Goal: Task Accomplishment & Management: Use online tool/utility

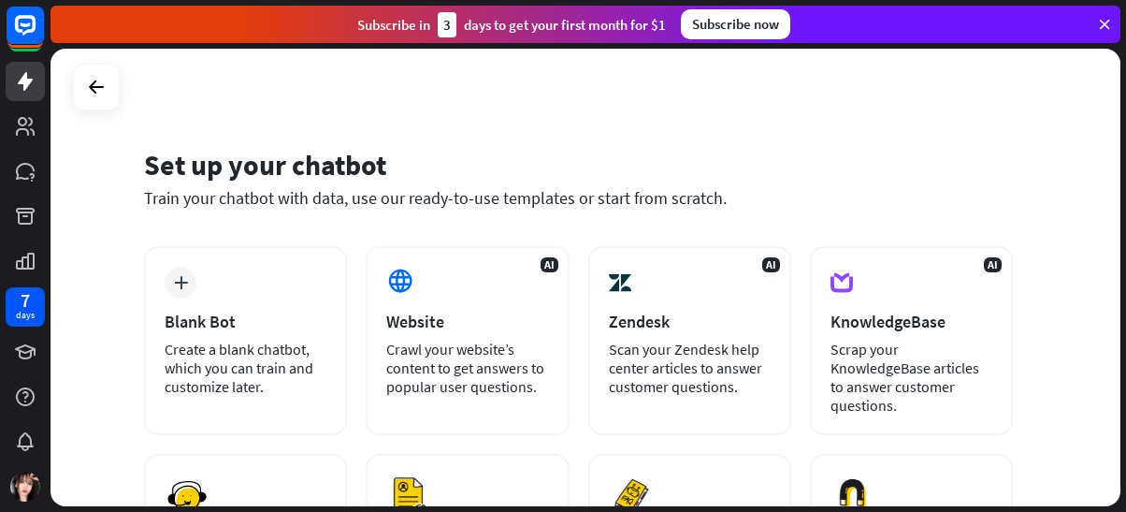
click at [33, 86] on icon at bounding box center [25, 81] width 22 height 22
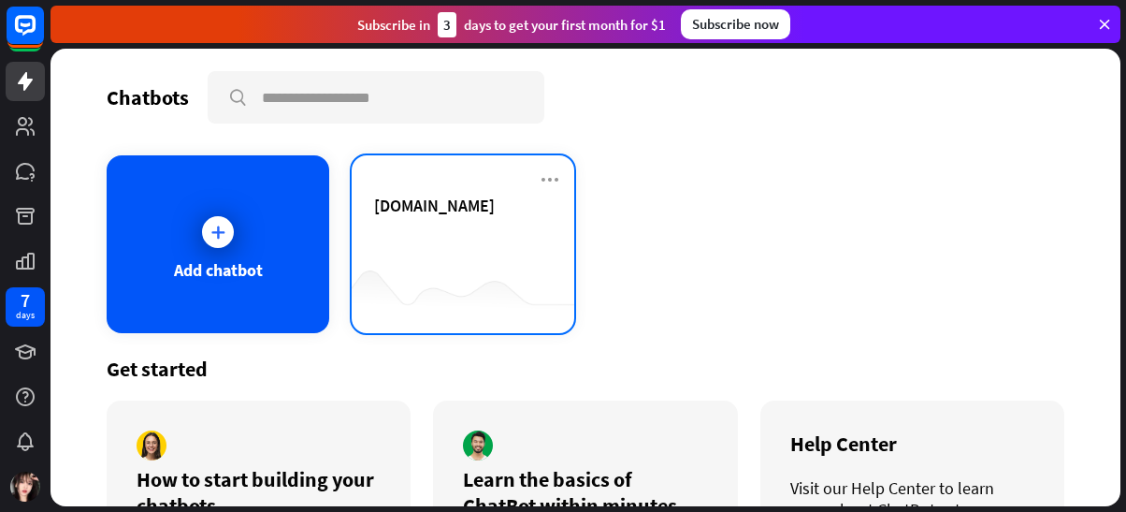
click at [454, 190] on div "[DOMAIN_NAME]" at bounding box center [463, 244] width 223 height 178
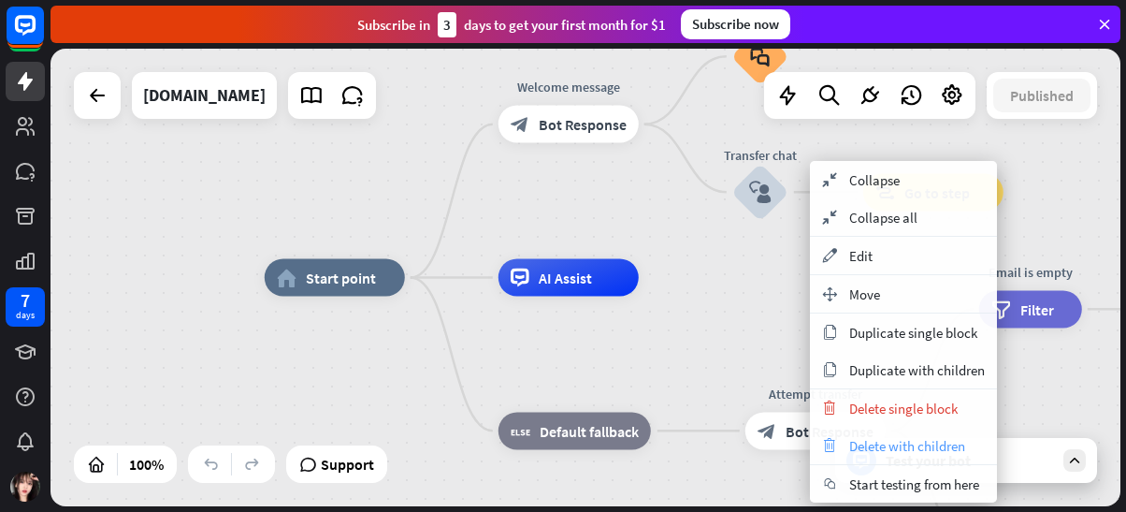
click at [897, 447] on span "Delete with children" at bounding box center [907, 446] width 116 height 18
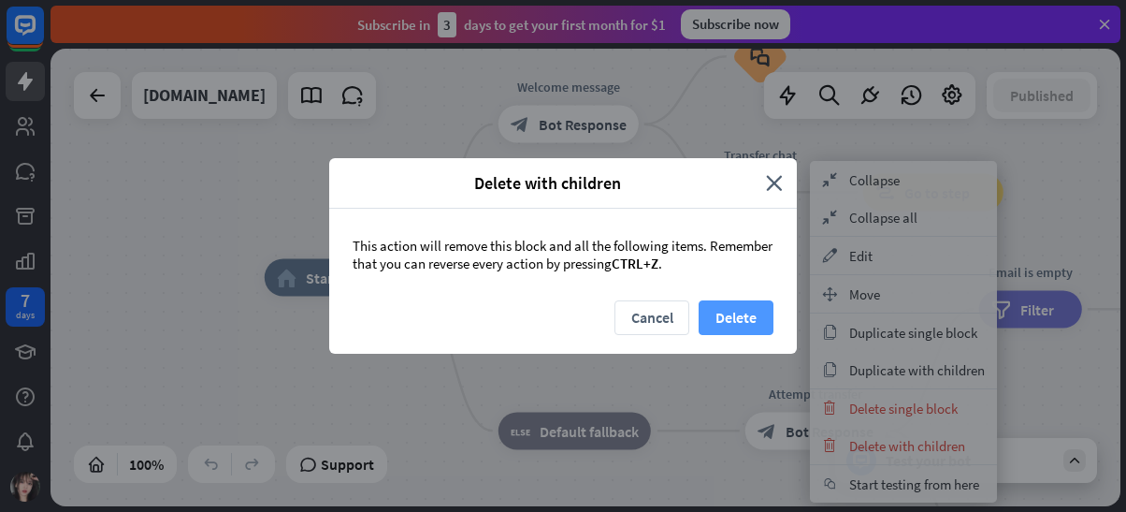
click at [751, 307] on button "Delete" at bounding box center [736, 317] width 75 height 35
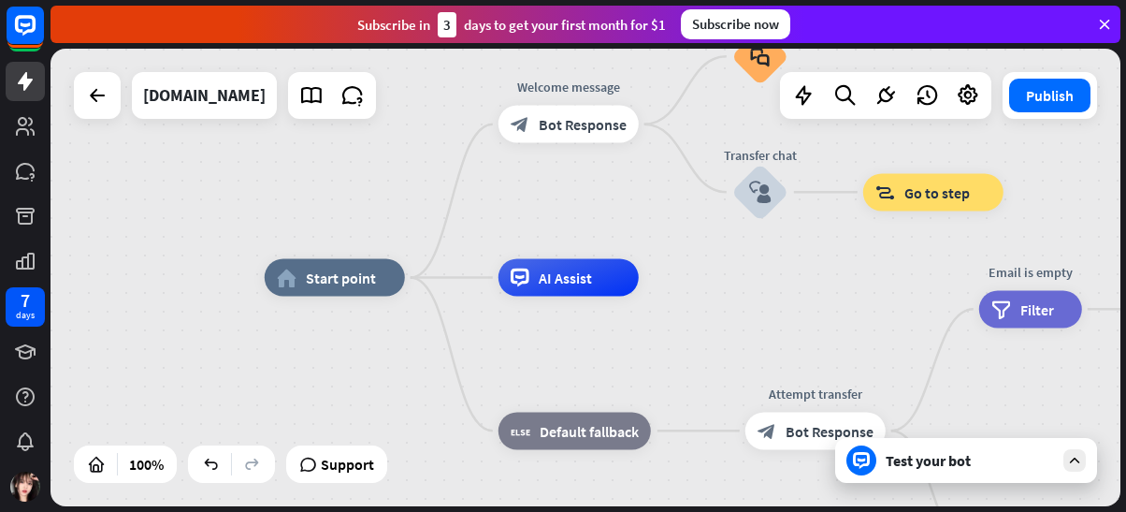
drag, startPoint x: 960, startPoint y: 347, endPoint x: 792, endPoint y: 331, distance: 168.2
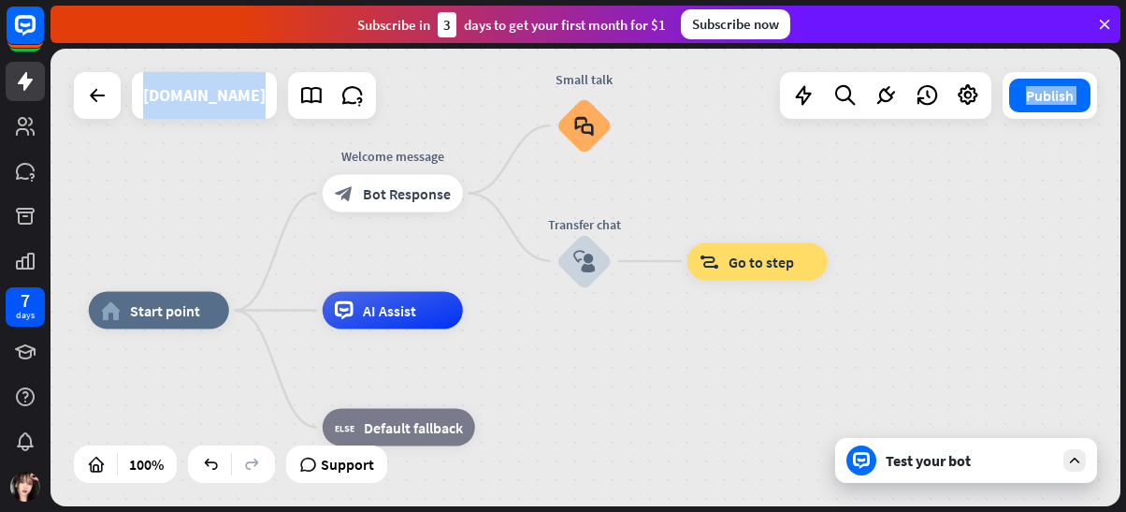
drag, startPoint x: 839, startPoint y: 285, endPoint x: 708, endPoint y: 349, distance: 145.6
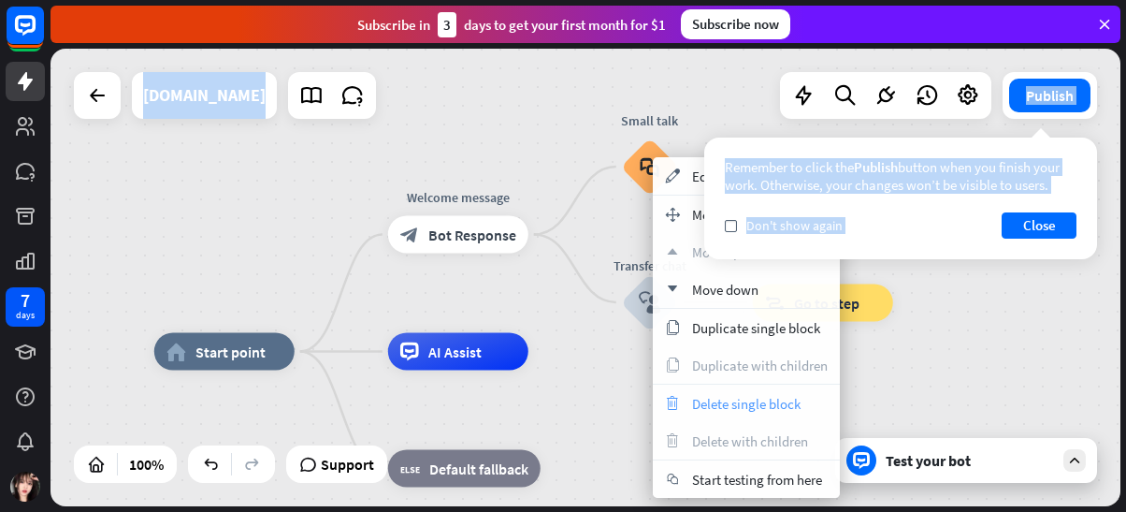
click at [742, 403] on span "Delete single block" at bounding box center [746, 404] width 108 height 18
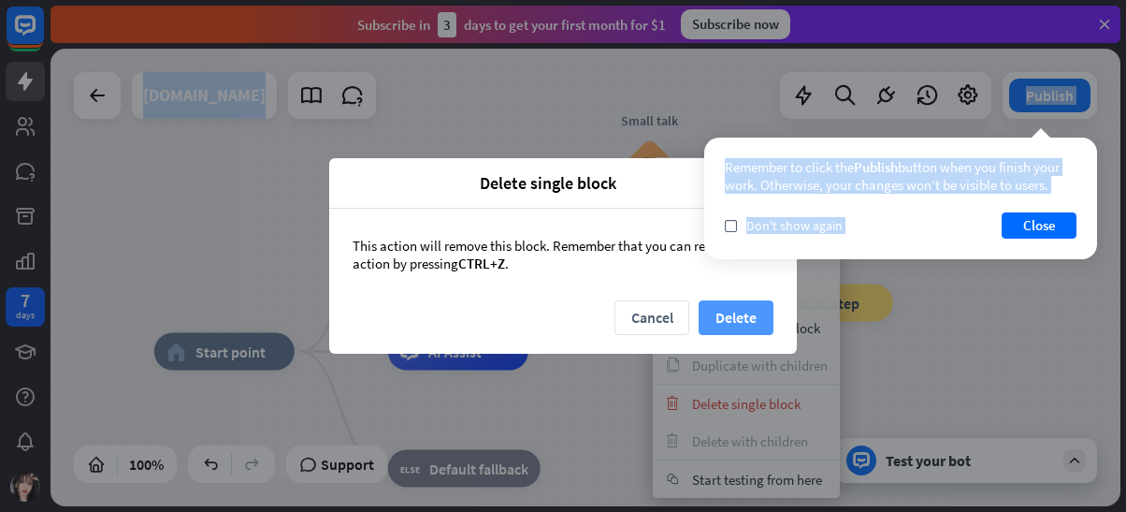
click at [757, 331] on button "Delete" at bounding box center [736, 317] width 75 height 35
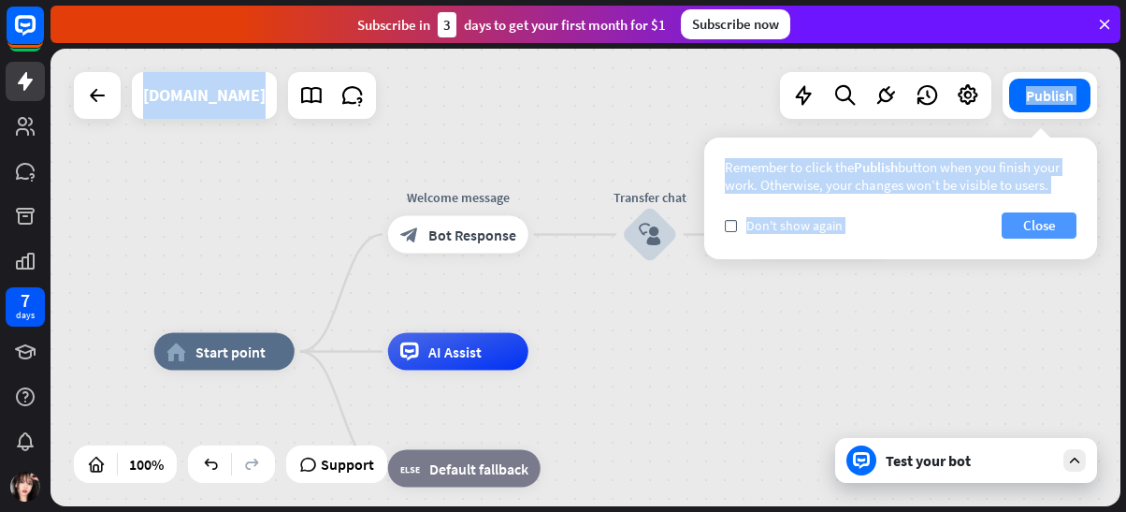
drag, startPoint x: 1077, startPoint y: 212, endPoint x: 1062, endPoint y: 224, distance: 18.6
click at [1077, 214] on div "Remember to click the Publish button when you finish your work. Otherwise, your…" at bounding box center [900, 198] width 393 height 122
click at [1034, 229] on button "Close" at bounding box center [1039, 225] width 75 height 26
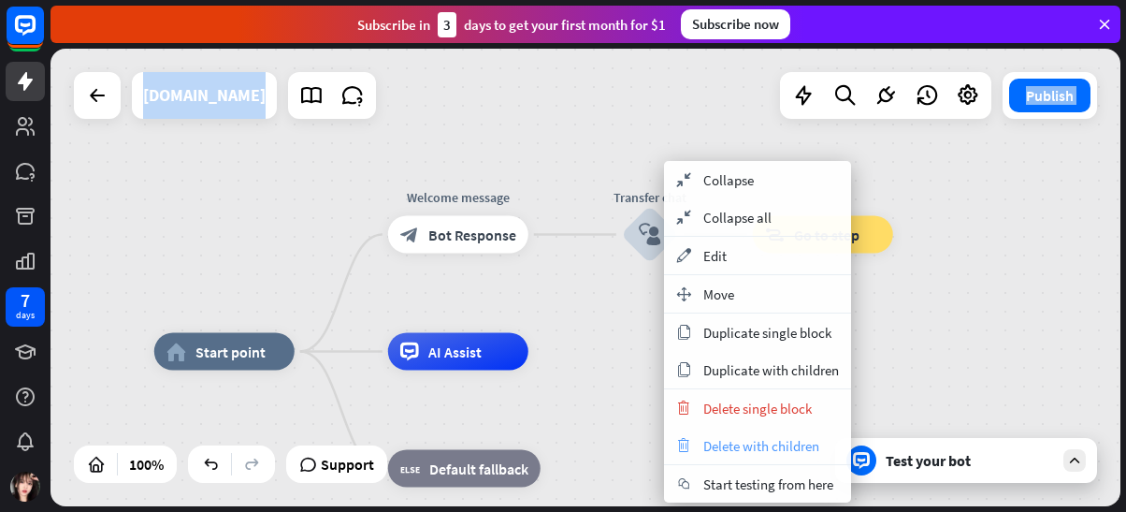
click at [770, 452] on span "Delete with children" at bounding box center [761, 446] width 116 height 18
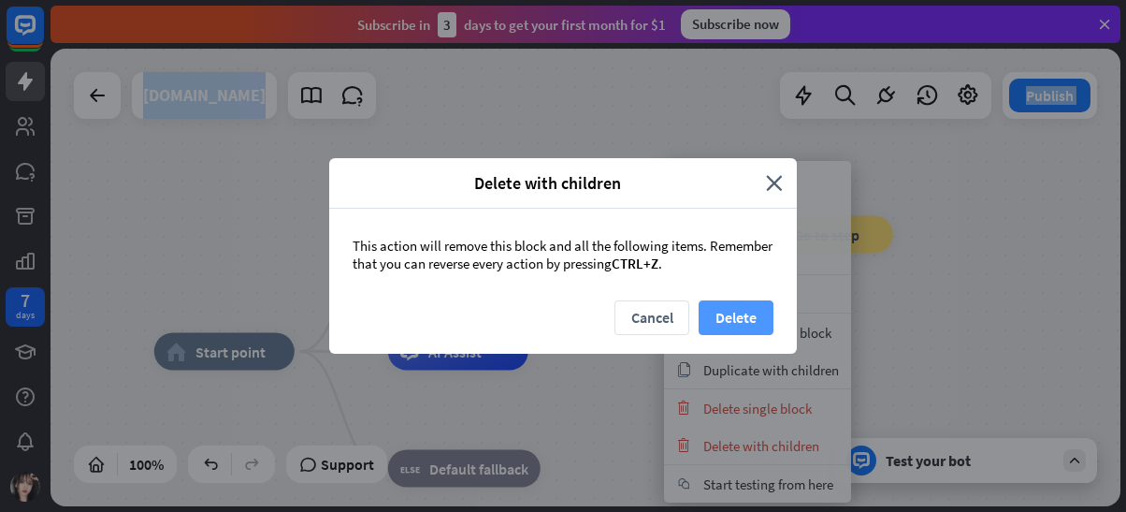
click at [709, 304] on button "Delete" at bounding box center [736, 317] width 75 height 35
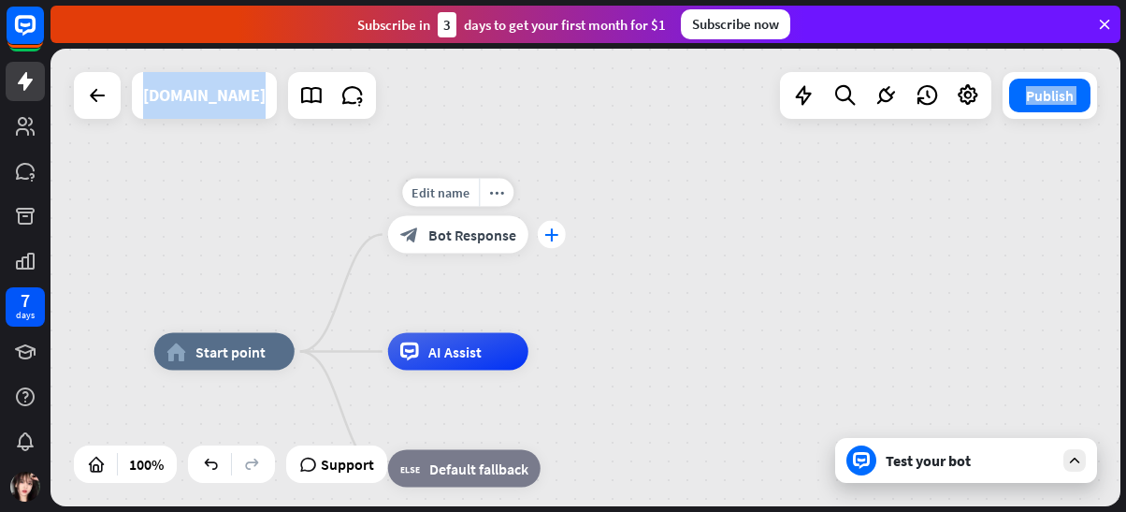
click at [556, 241] on div "plus" at bounding box center [552, 235] width 28 height 28
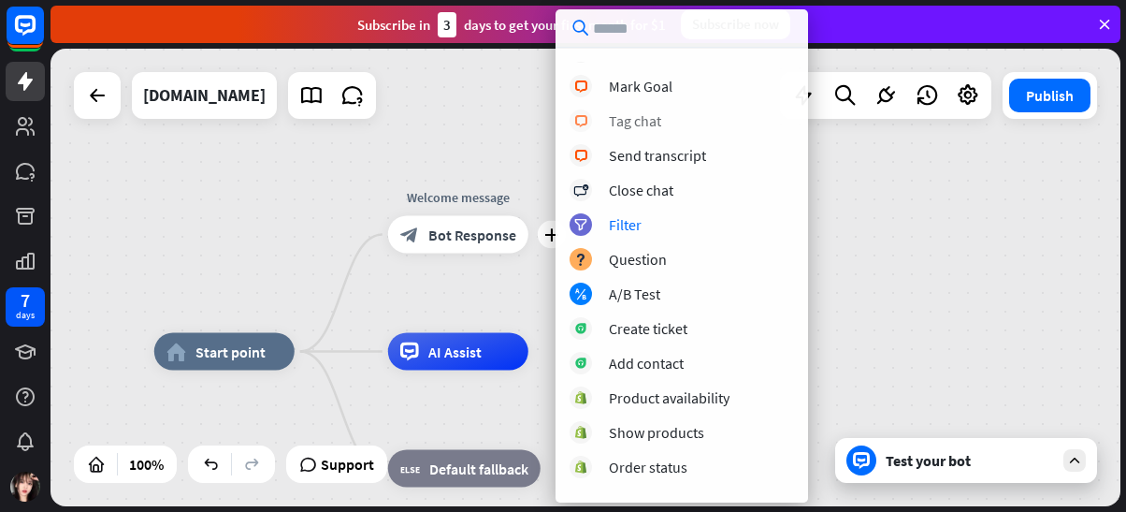
scroll to position [374, 0]
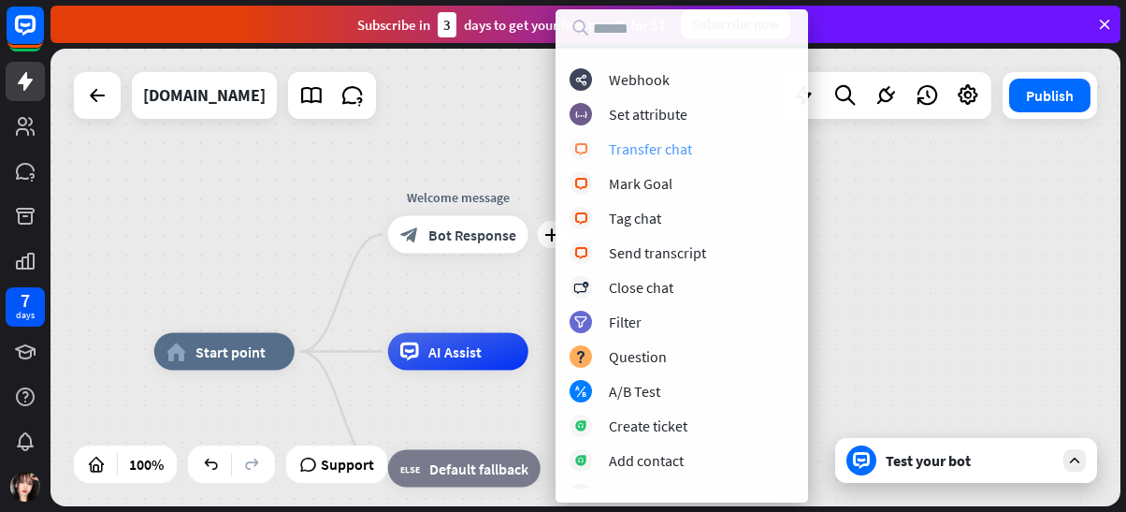
drag, startPoint x: 659, startPoint y: 131, endPoint x: 655, endPoint y: 154, distance: 23.8
click at [655, 154] on div "block_user_input User Input block_faq FAQ block_attachment Attachment input blo…" at bounding box center [682, 275] width 253 height 426
click at [655, 154] on div "Transfer chat" at bounding box center [650, 148] width 83 height 19
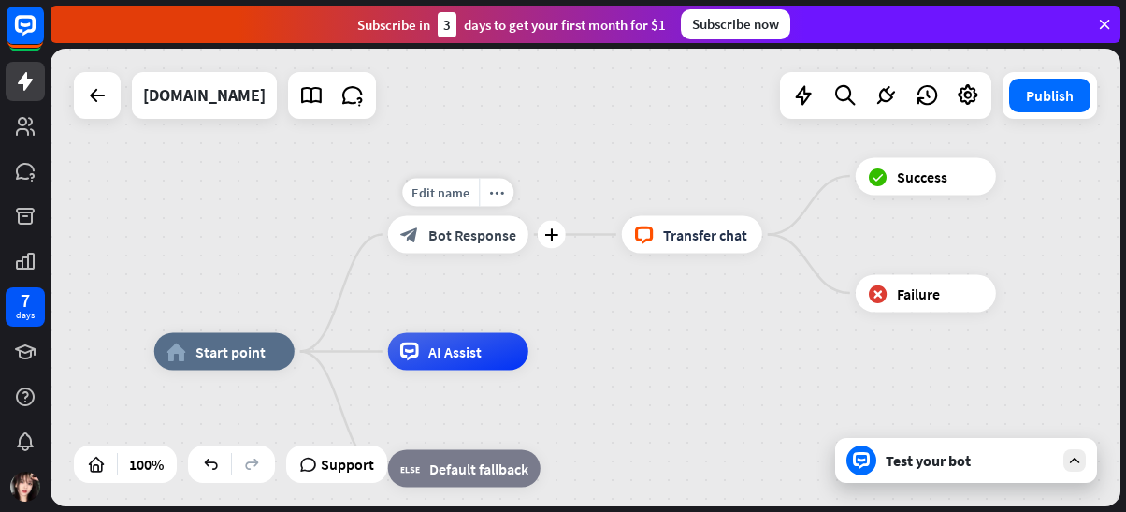
click at [463, 246] on div "block_bot_response Bot Response" at bounding box center [458, 234] width 140 height 37
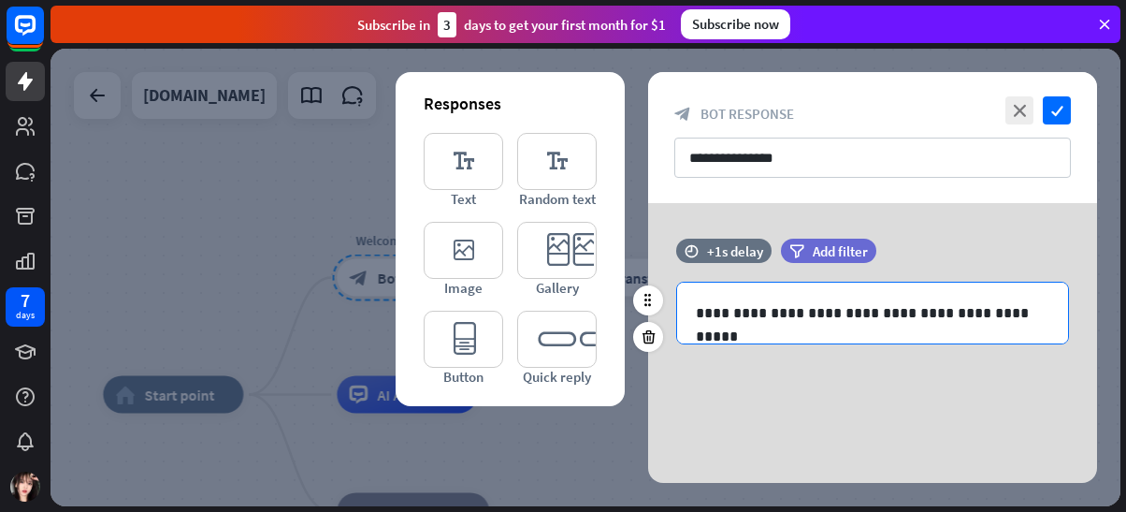
click at [1039, 315] on p "**********" at bounding box center [873, 312] width 354 height 23
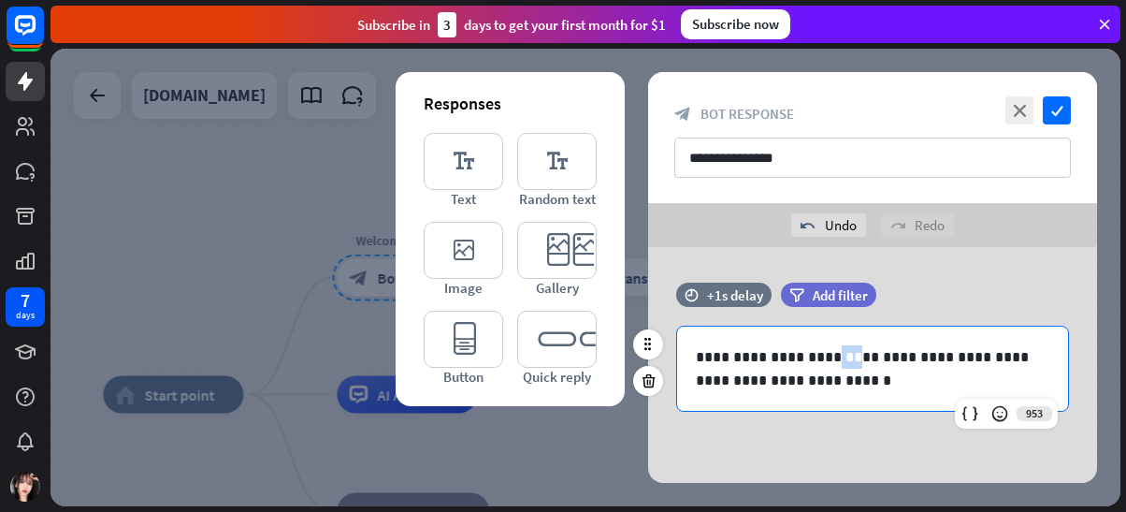
drag, startPoint x: 832, startPoint y: 353, endPoint x: 831, endPoint y: 374, distance: 21.6
click at [817, 348] on p "**********" at bounding box center [873, 368] width 354 height 47
drag, startPoint x: 831, startPoint y: 374, endPoint x: 801, endPoint y: 380, distance: 30.5
click at [829, 375] on p "**********" at bounding box center [873, 368] width 354 height 47
click at [824, 354] on p "**********" at bounding box center [873, 368] width 354 height 47
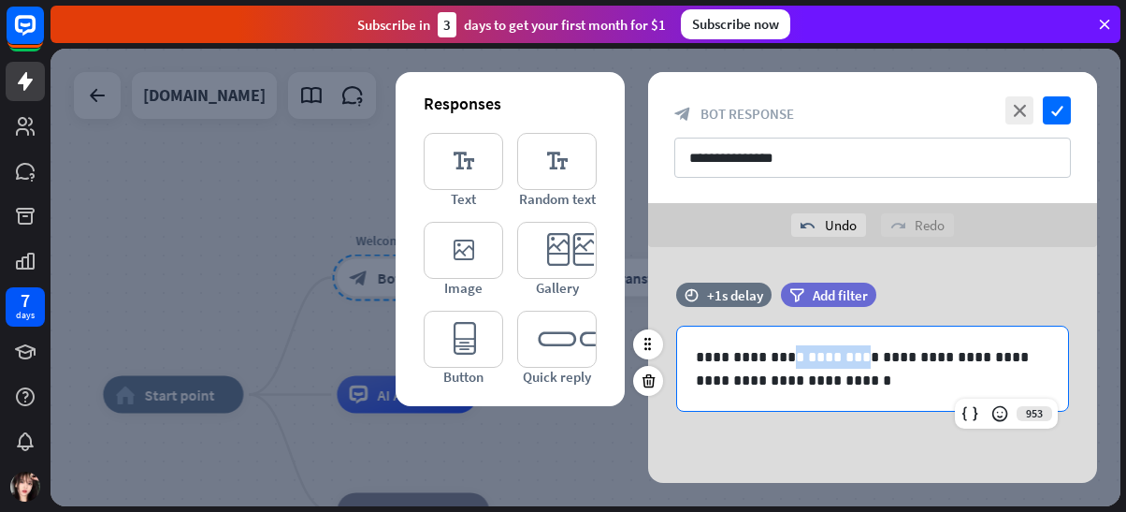
drag, startPoint x: 838, startPoint y: 354, endPoint x: 782, endPoint y: 353, distance: 56.1
click at [784, 354] on p "**********" at bounding box center [873, 368] width 354 height 47
click at [1057, 114] on icon "check" at bounding box center [1057, 110] width 28 height 28
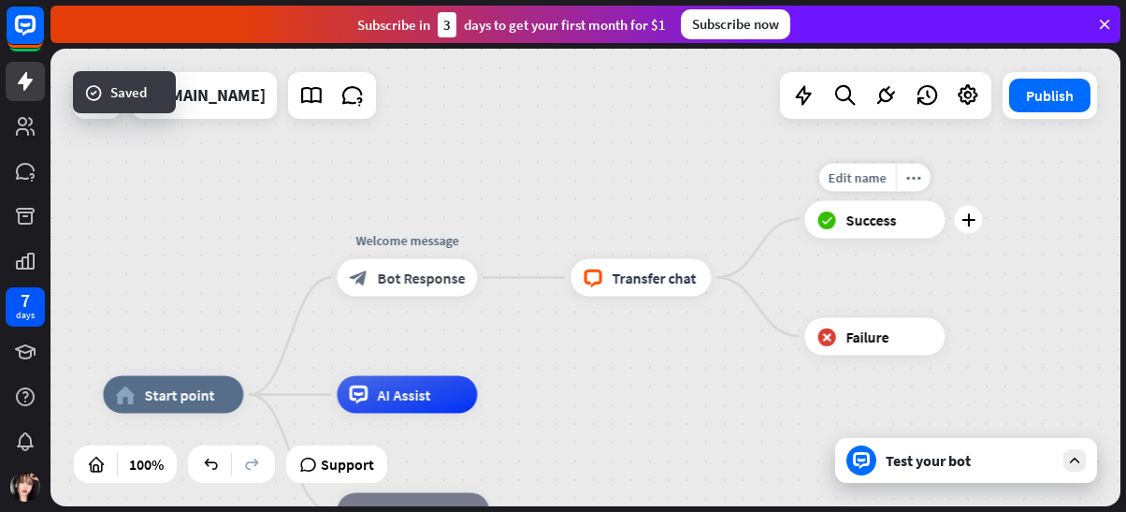
drag, startPoint x: 872, startPoint y: 262, endPoint x: 900, endPoint y: 225, distance: 46.0
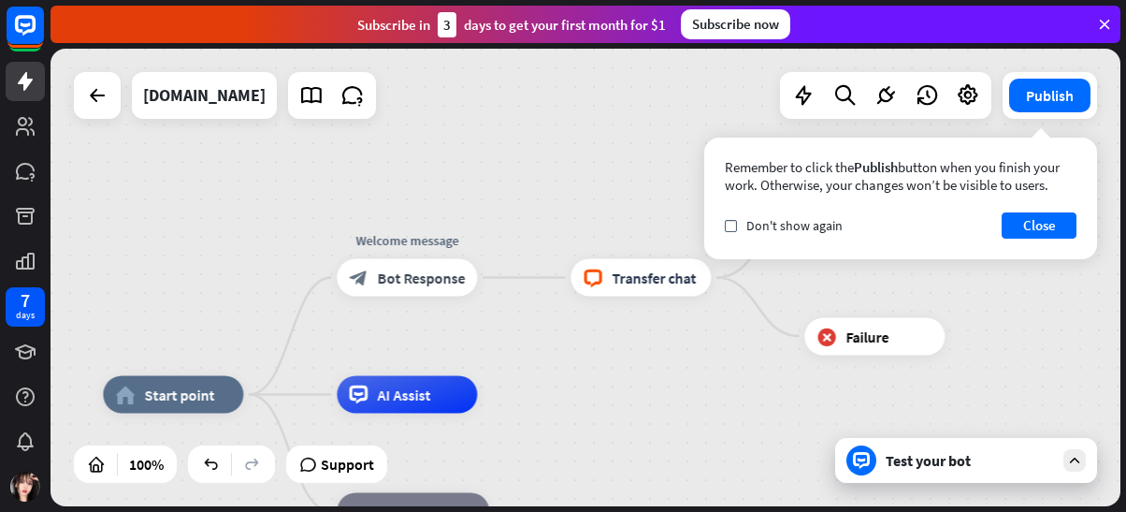
click at [687, 259] on div "block_livechat Transfer chat" at bounding box center [641, 277] width 140 height 37
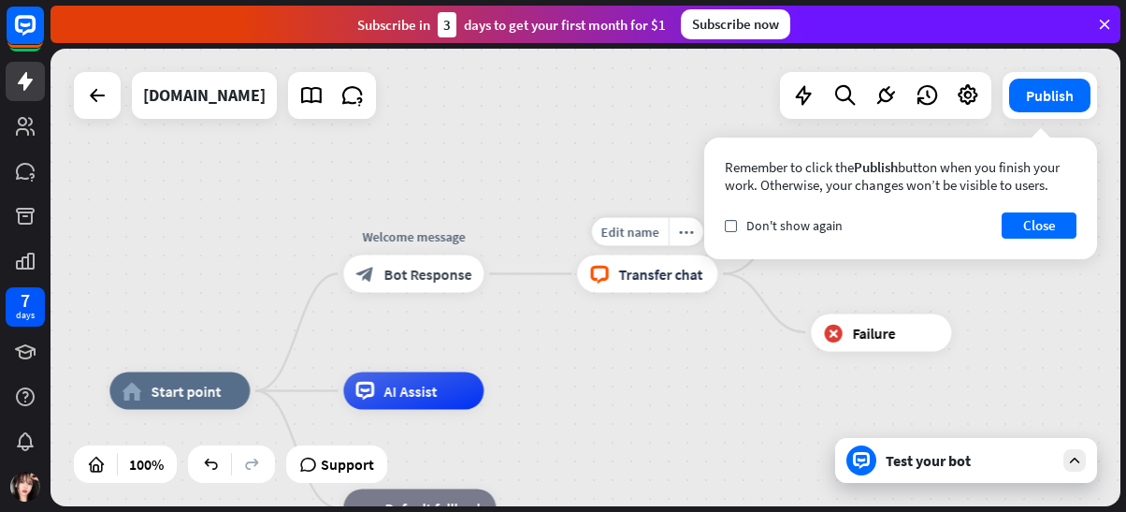
drag, startPoint x: 902, startPoint y: 222, endPoint x: 845, endPoint y: 211, distance: 58.0
click at [716, 230] on div "home_2 Start point Welcome message block_bot_response Bot Response Edit name mo…" at bounding box center [586, 277] width 1070 height 457
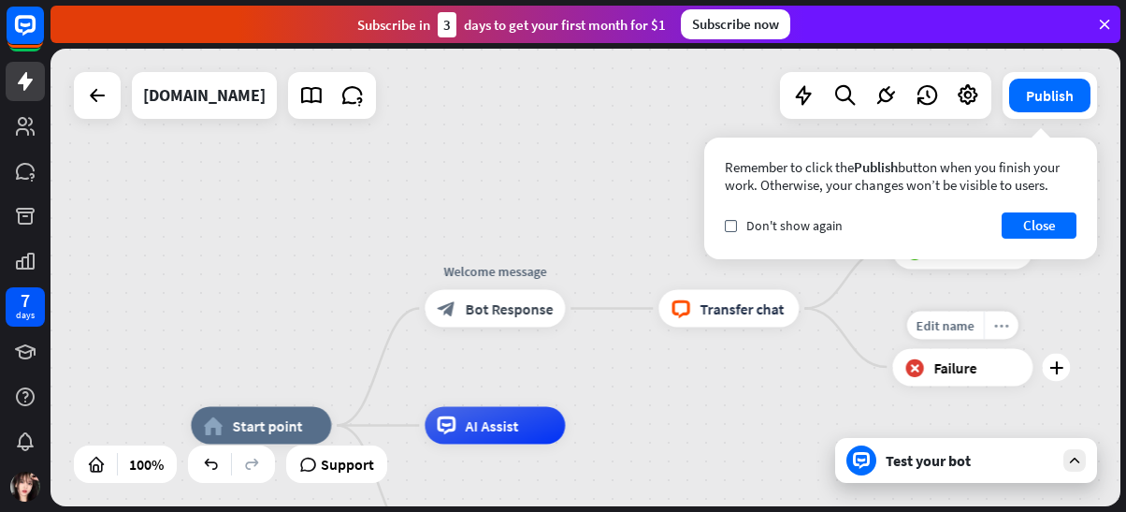
drag, startPoint x: 976, startPoint y: 291, endPoint x: 1015, endPoint y: 344, distance: 65.7
click at [1033, 348] on div "Edit name more_horiz plus block_failure Failure" at bounding box center [962, 366] width 140 height 37
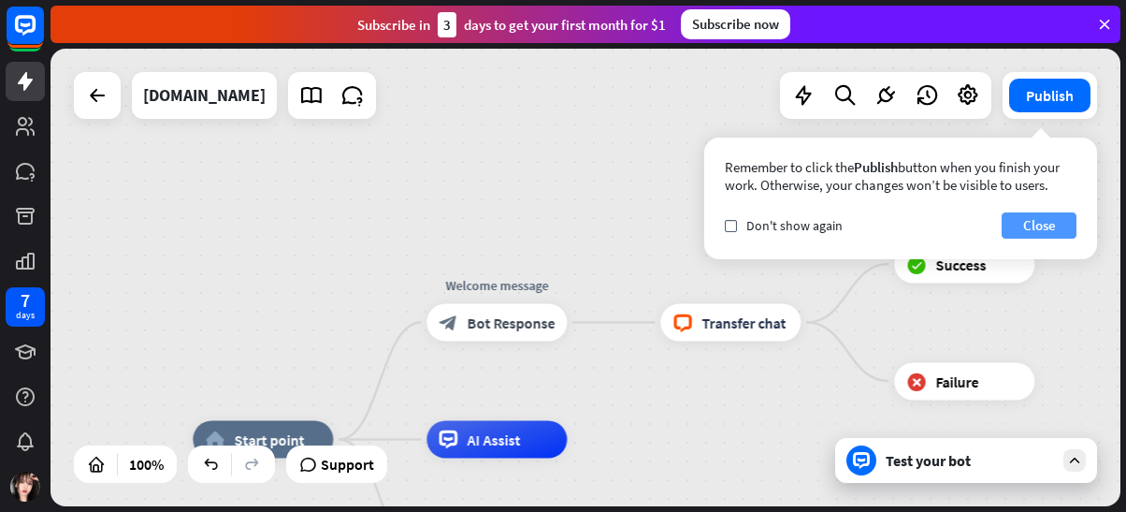
click at [1053, 211] on div "Remember to click the Publish button when you finish your work. Otherwise, your…" at bounding box center [900, 198] width 393 height 122
drag, startPoint x: 1039, startPoint y: 222, endPoint x: 991, endPoint y: 262, distance: 62.4
click at [1034, 224] on button "Close" at bounding box center [1039, 225] width 75 height 26
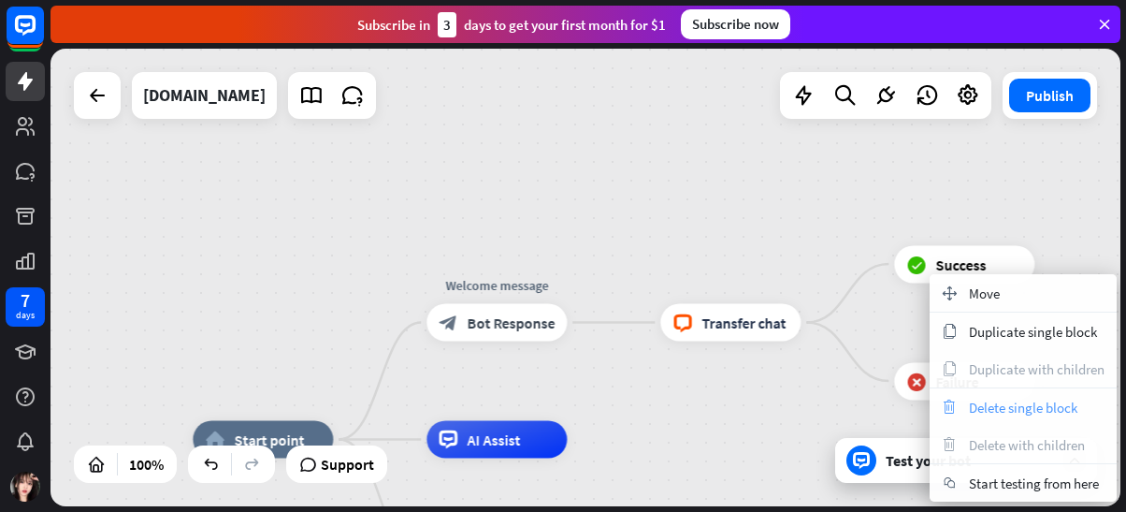
click at [1034, 404] on span "Delete single block" at bounding box center [1023, 407] width 108 height 18
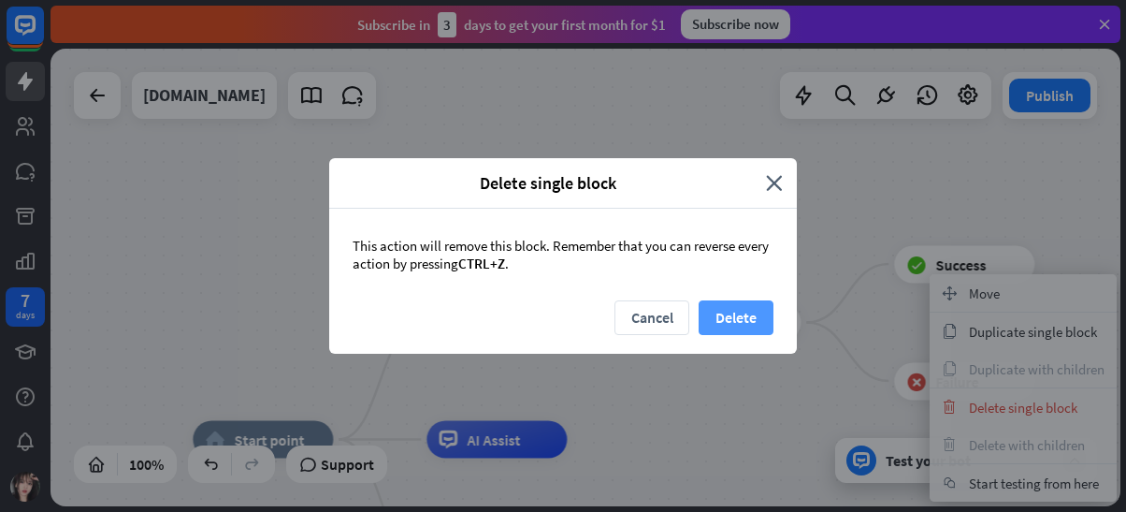
click at [762, 300] on button "Delete" at bounding box center [736, 317] width 75 height 35
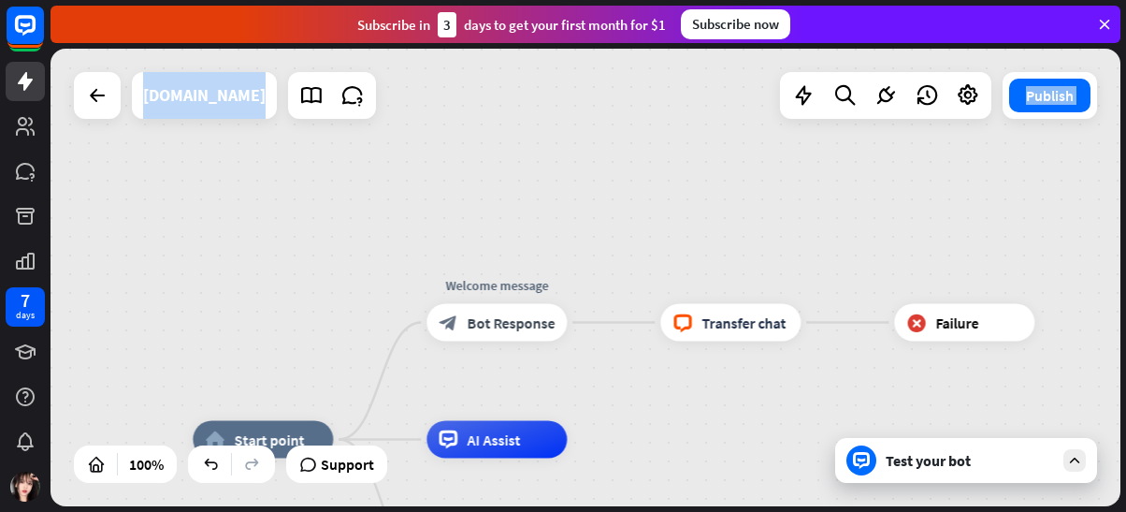
drag, startPoint x: 511, startPoint y: 345, endPoint x: 686, endPoint y: 299, distance: 180.8
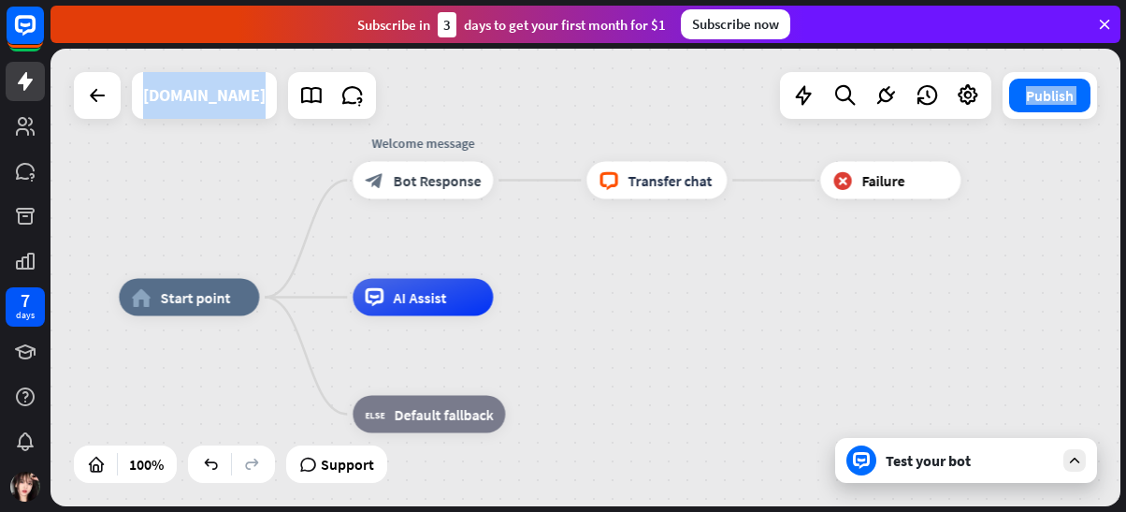
drag, startPoint x: 747, startPoint y: 369, endPoint x: 749, endPoint y: 292, distance: 76.7
click at [727, 199] on div "Edit name more_horiz block_livechat Transfer chat" at bounding box center [656, 180] width 140 height 37
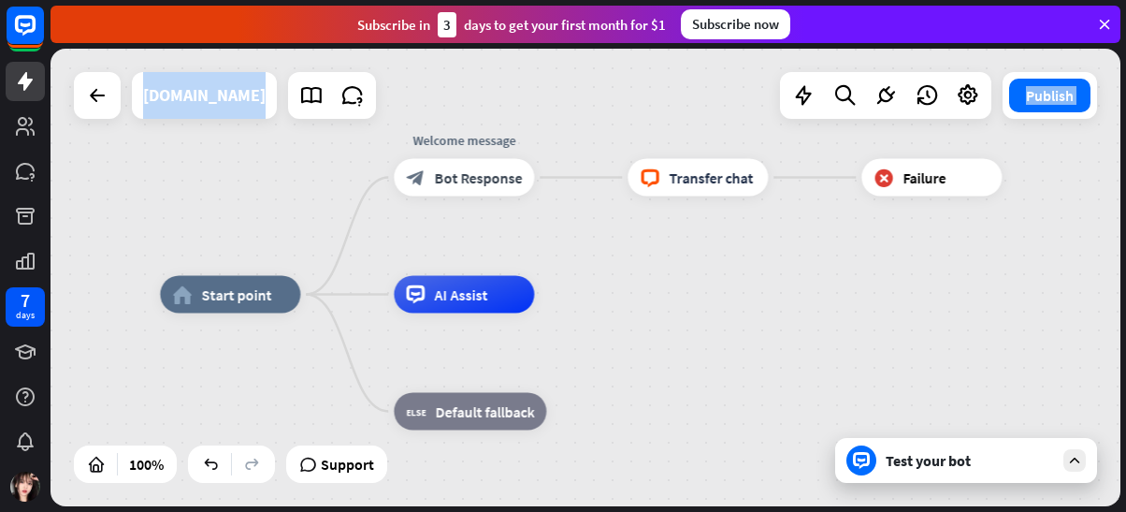
drag, startPoint x: 818, startPoint y: 374, endPoint x: 769, endPoint y: 272, distance: 113.4
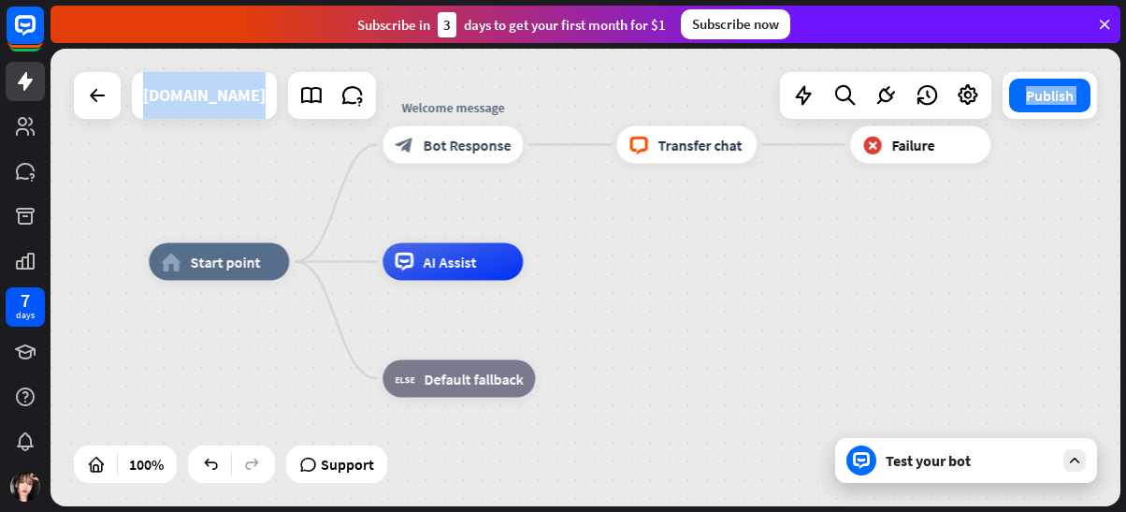
drag, startPoint x: 730, startPoint y: 293, endPoint x: 749, endPoint y: 338, distance: 48.6
click at [749, 338] on div "home_2 Start point Welcome message block_bot_response Bot Response block_livech…" at bounding box center [684, 490] width 1070 height 457
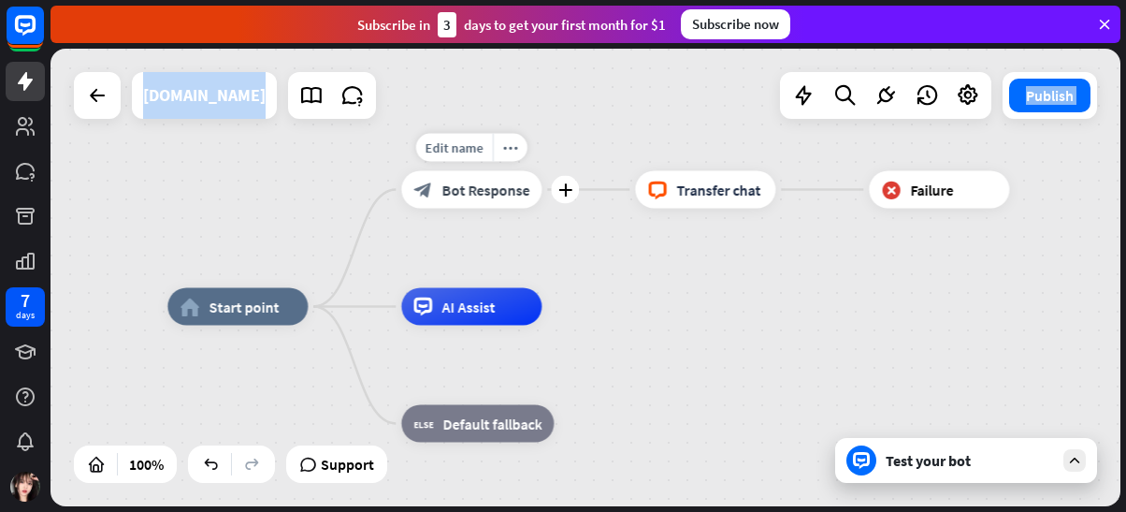
click at [505, 200] on div "block_bot_response Bot Response" at bounding box center [471, 189] width 140 height 37
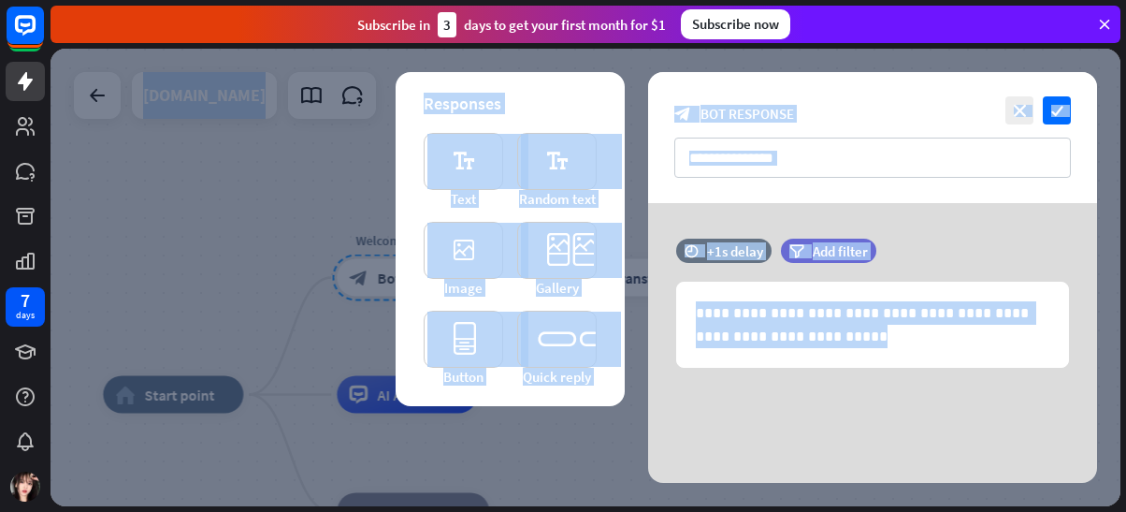
click at [744, 462] on div "**********" at bounding box center [872, 343] width 449 height 281
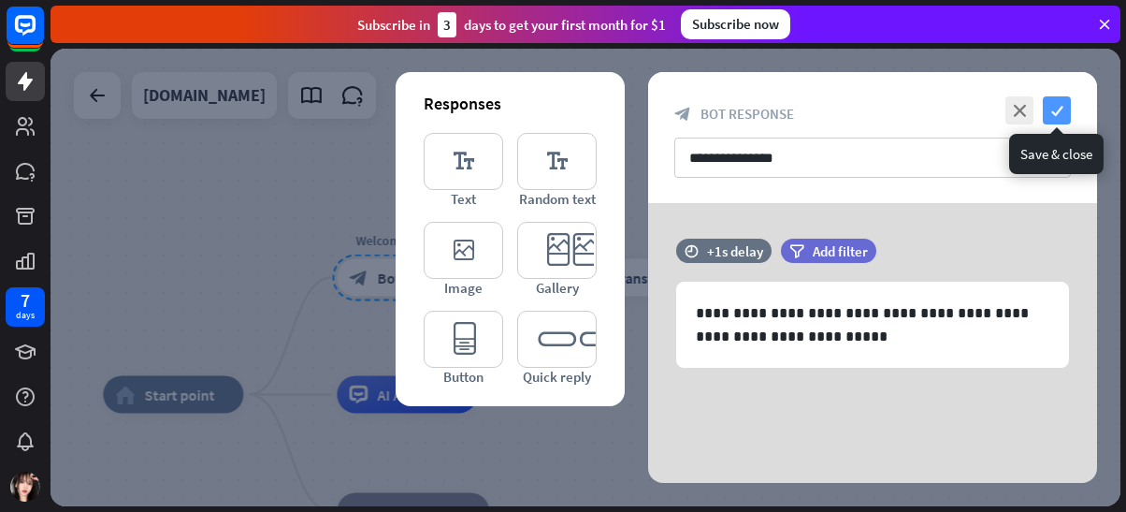
click at [1063, 111] on icon "check" at bounding box center [1057, 110] width 28 height 28
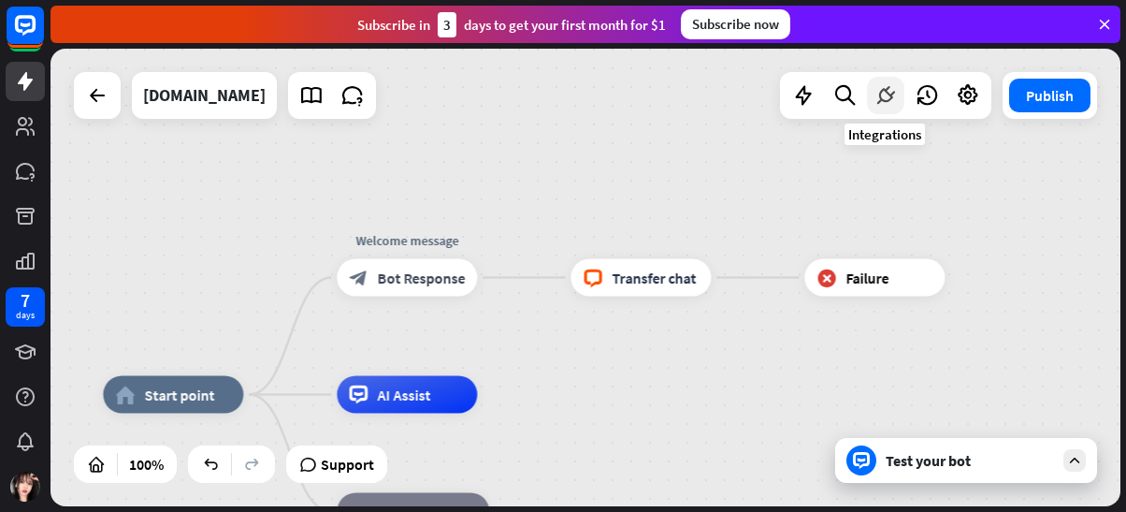
click at [880, 97] on icon at bounding box center [886, 95] width 24 height 24
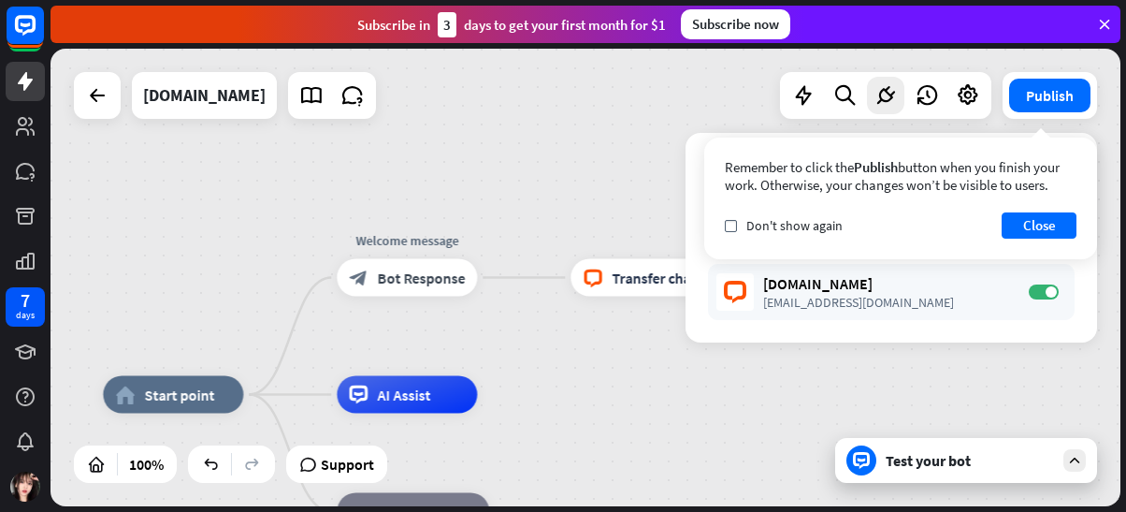
drag, startPoint x: 1070, startPoint y: 218, endPoint x: 718, endPoint y: 481, distance: 439.0
click at [1062, 220] on button "Close" at bounding box center [1039, 225] width 75 height 26
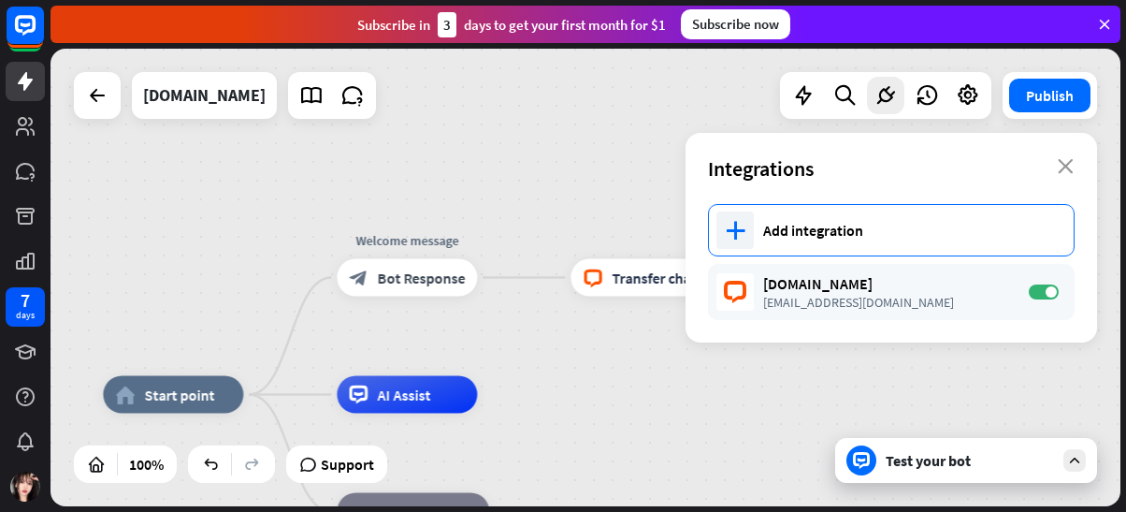
click at [912, 231] on div "Add integration" at bounding box center [909, 230] width 292 height 19
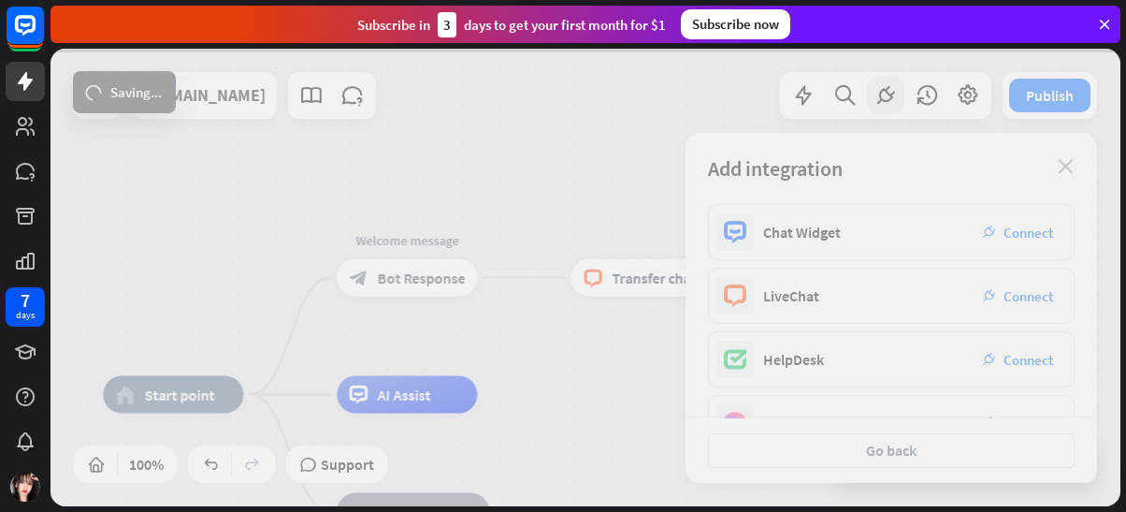
scroll to position [187, 0]
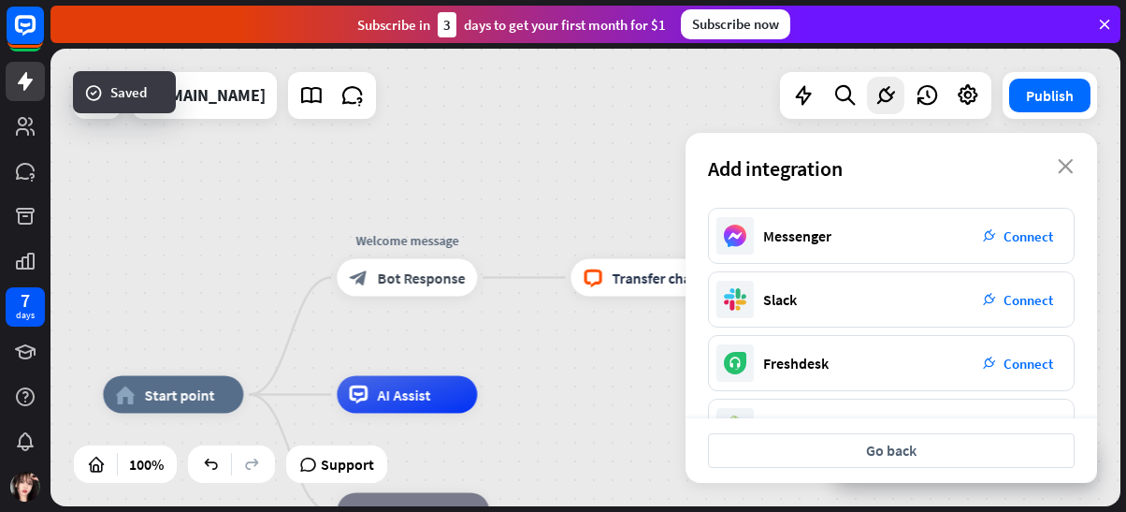
click at [537, 174] on div "home_2 Start point Welcome message block_bot_response Bot Response block_livech…" at bounding box center [586, 277] width 1070 height 457
click at [894, 102] on div at bounding box center [885, 95] width 37 height 37
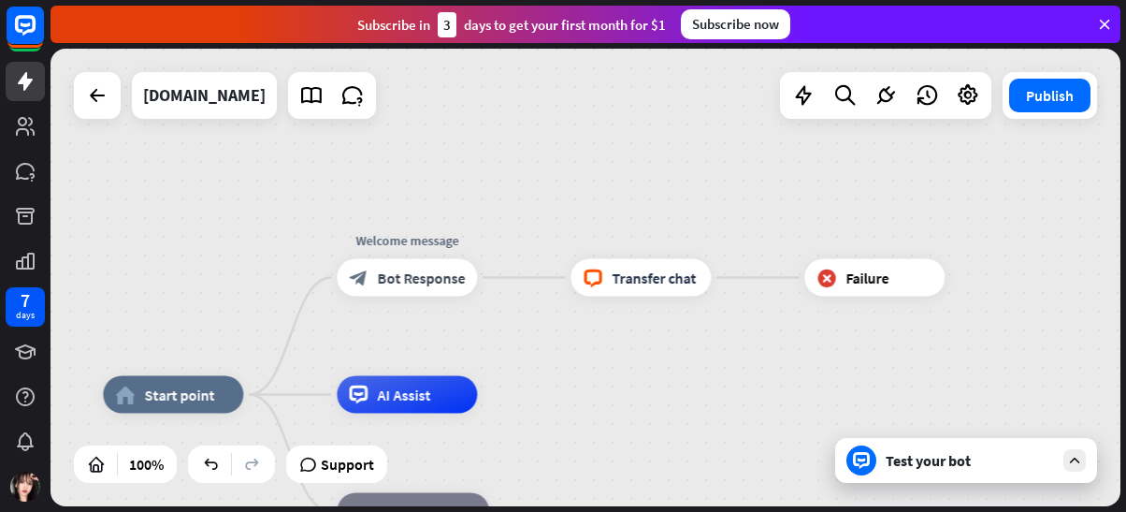
drag, startPoint x: 1035, startPoint y: 476, endPoint x: 1015, endPoint y: 467, distance: 22.6
click at [1035, 469] on div "Test your bot" at bounding box center [966, 460] width 262 height 45
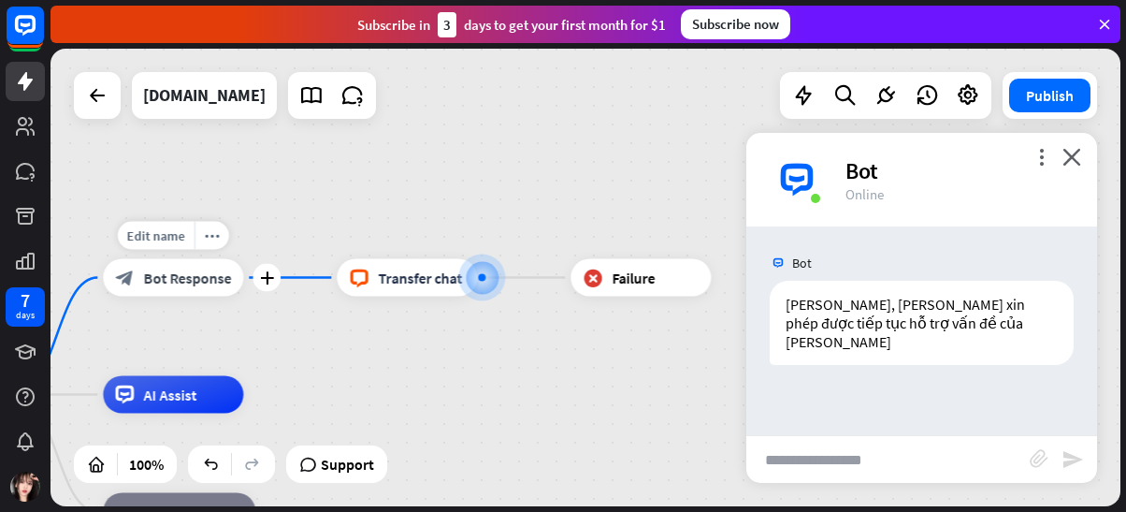
click at [212, 286] on span "Bot Response" at bounding box center [187, 277] width 88 height 19
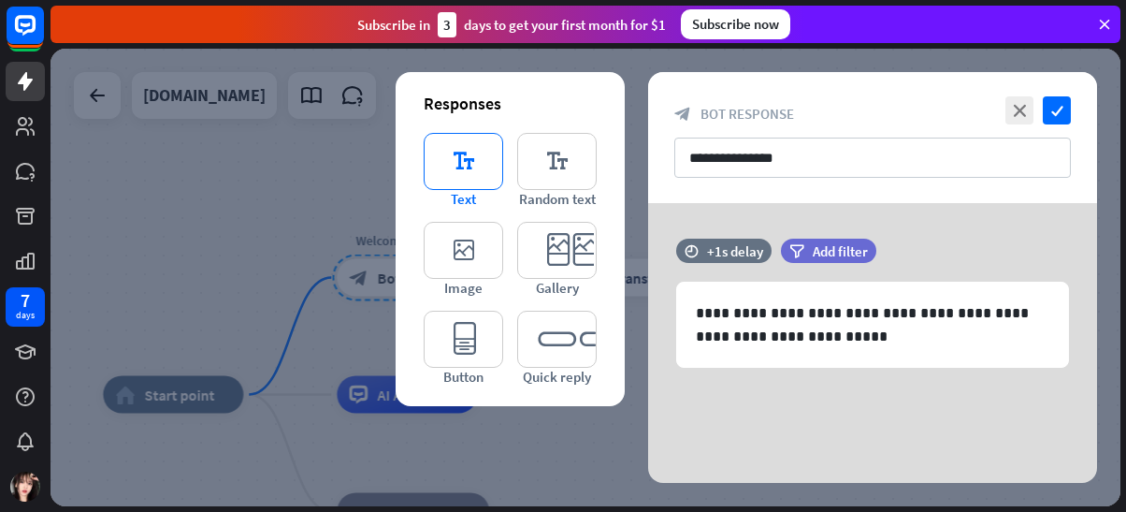
click at [424, 160] on div "Responses editor_text Text editor_text Random text editor_image Image editor_ca…" at bounding box center [510, 239] width 229 height 334
click at [464, 156] on icon "editor_text" at bounding box center [464, 161] width 80 height 57
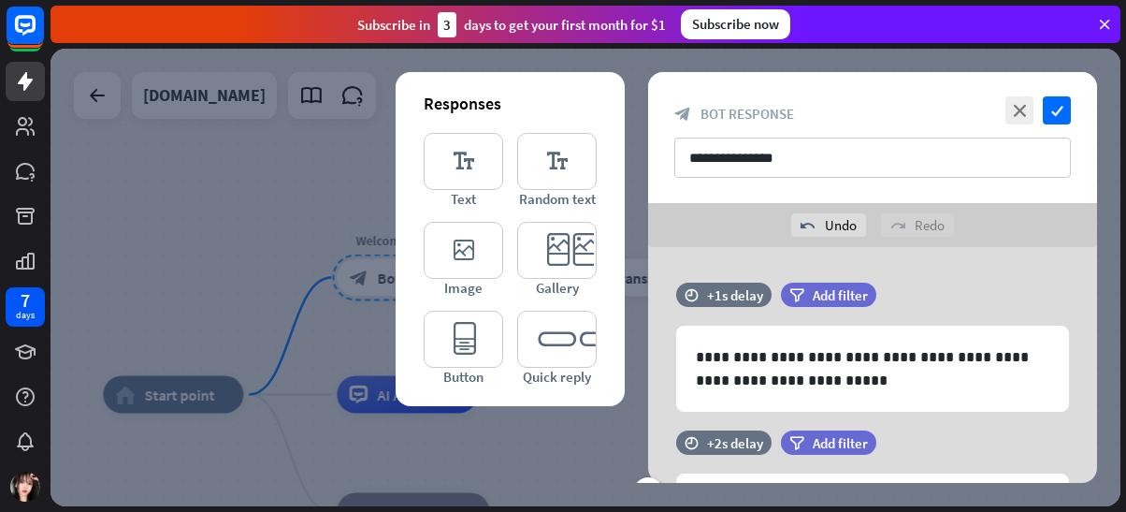
drag, startPoint x: 830, startPoint y: 357, endPoint x: 990, endPoint y: 439, distance: 179.4
click at [990, 444] on div "time +2s delay filter Add filter" at bounding box center [872, 451] width 449 height 43
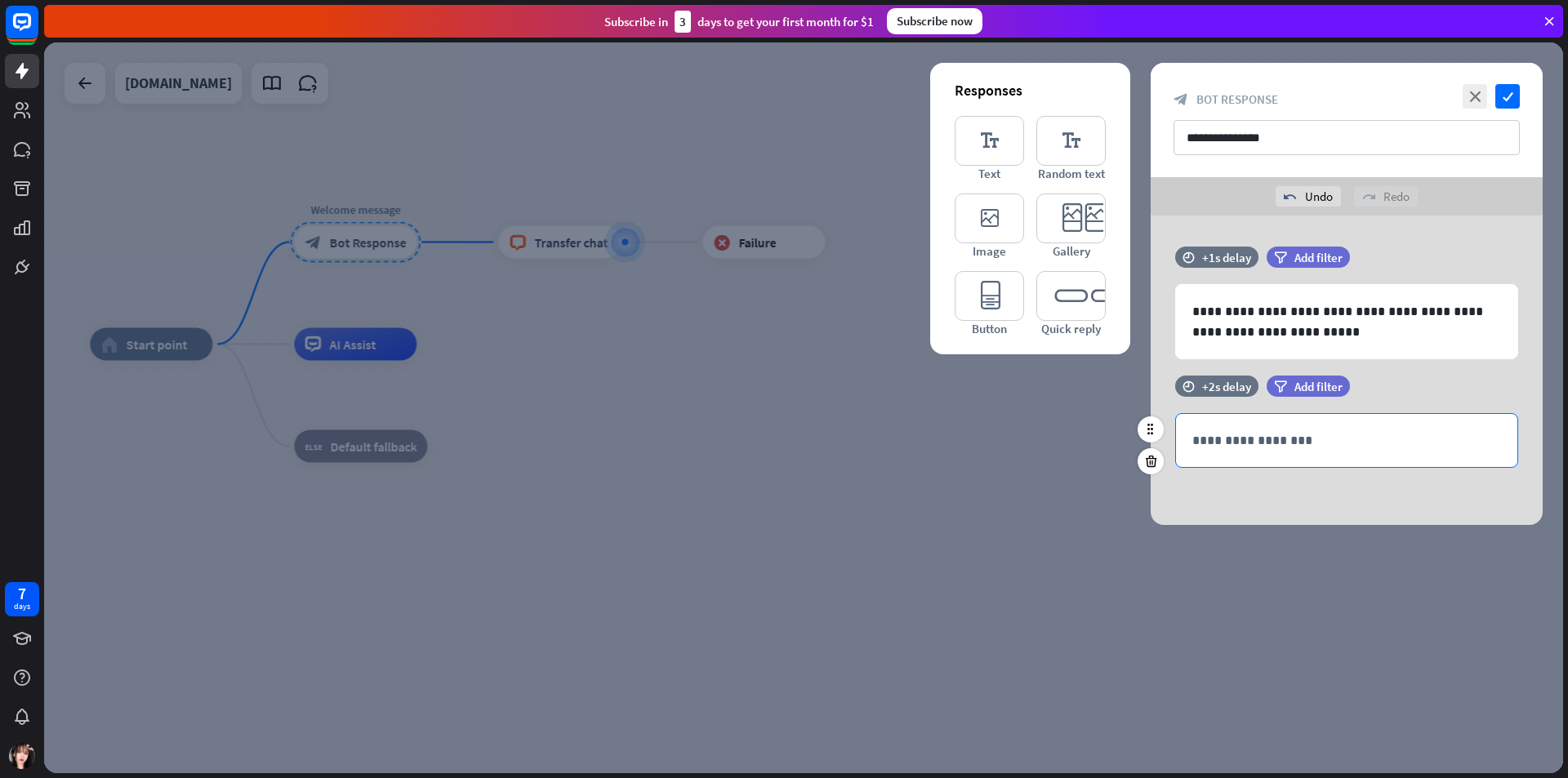
click at [982, 440] on p "**********" at bounding box center [1347, 440] width 309 height 20
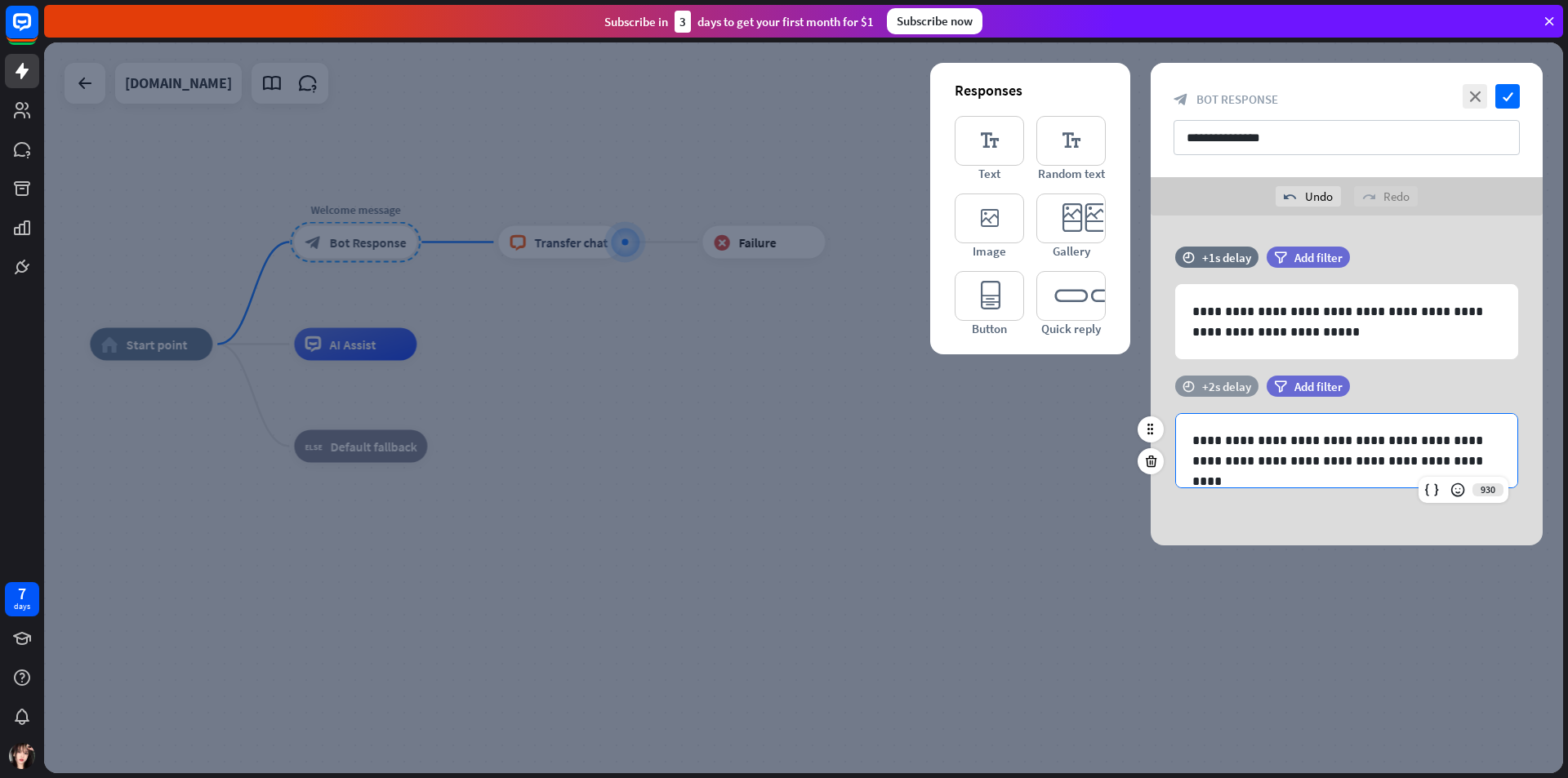
click at [982, 393] on div "+2s delay" at bounding box center [1227, 387] width 49 height 16
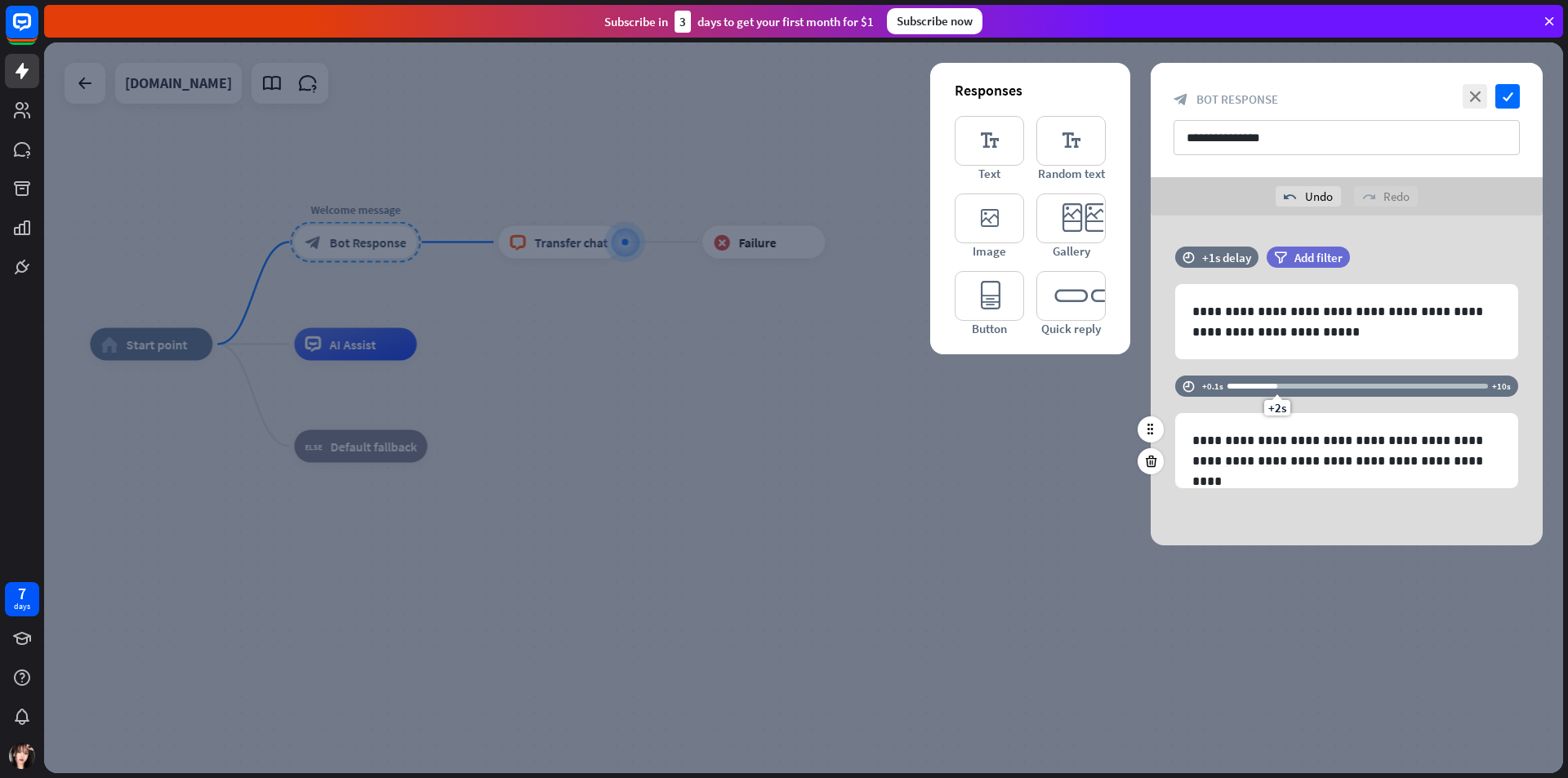
click at [982, 390] on div "+2s" at bounding box center [1276, 386] width 11 height 11
click at [982, 389] on div "+1.9s" at bounding box center [1358, 386] width 260 height 17
click at [982, 380] on div "+3s" at bounding box center [1358, 386] width 260 height 17
click at [982, 380] on div "+3.8s" at bounding box center [1358, 386] width 260 height 17
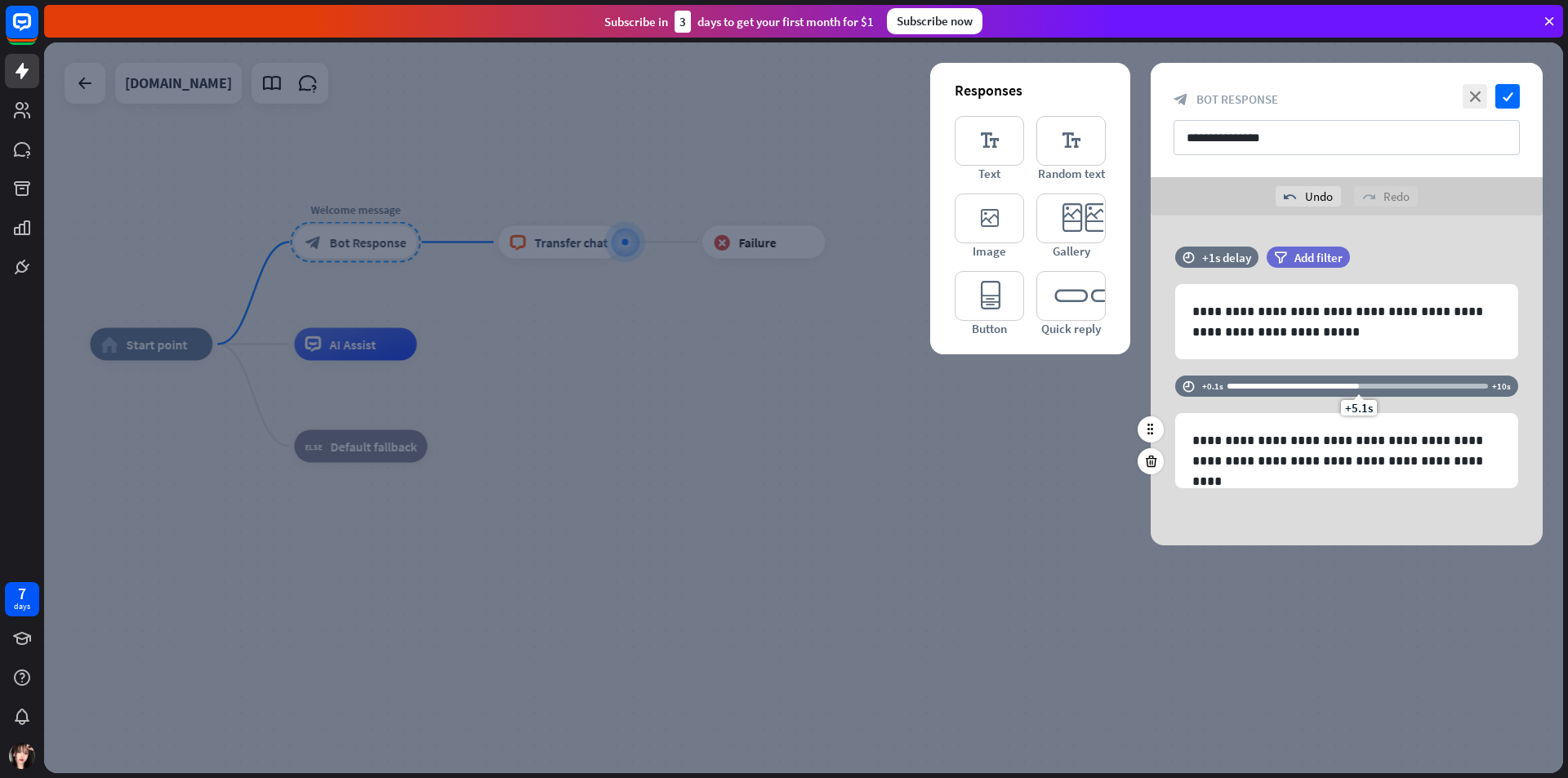
drag, startPoint x: 1367, startPoint y: 379, endPoint x: 1379, endPoint y: 381, distance: 12.2
click at [982, 381] on div "+5.1s" at bounding box center [1358, 386] width 260 height 17
click at [982, 93] on div "**********" at bounding box center [1346, 120] width 392 height 114
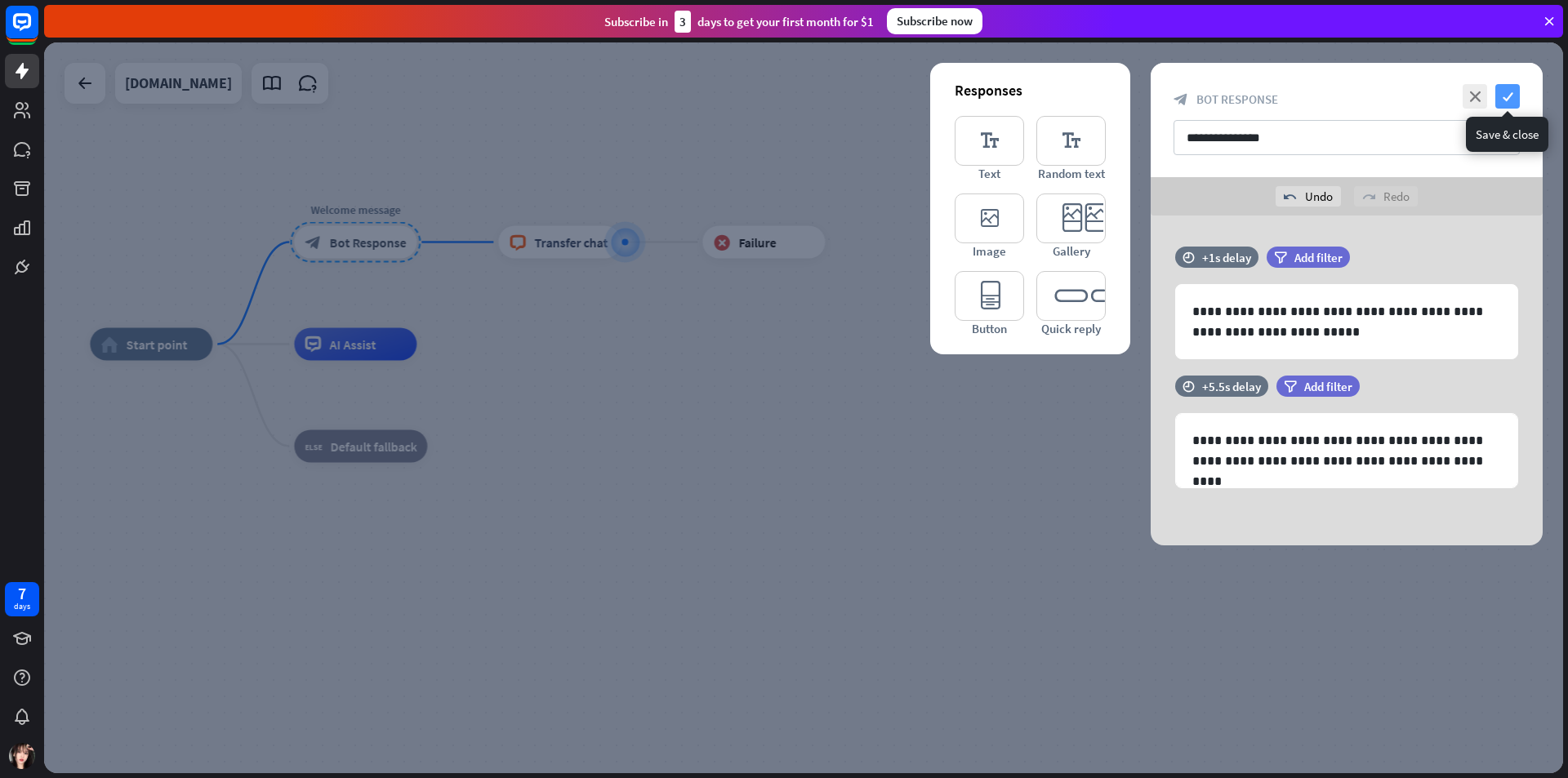
click at [982, 104] on icon "check" at bounding box center [1508, 96] width 24 height 24
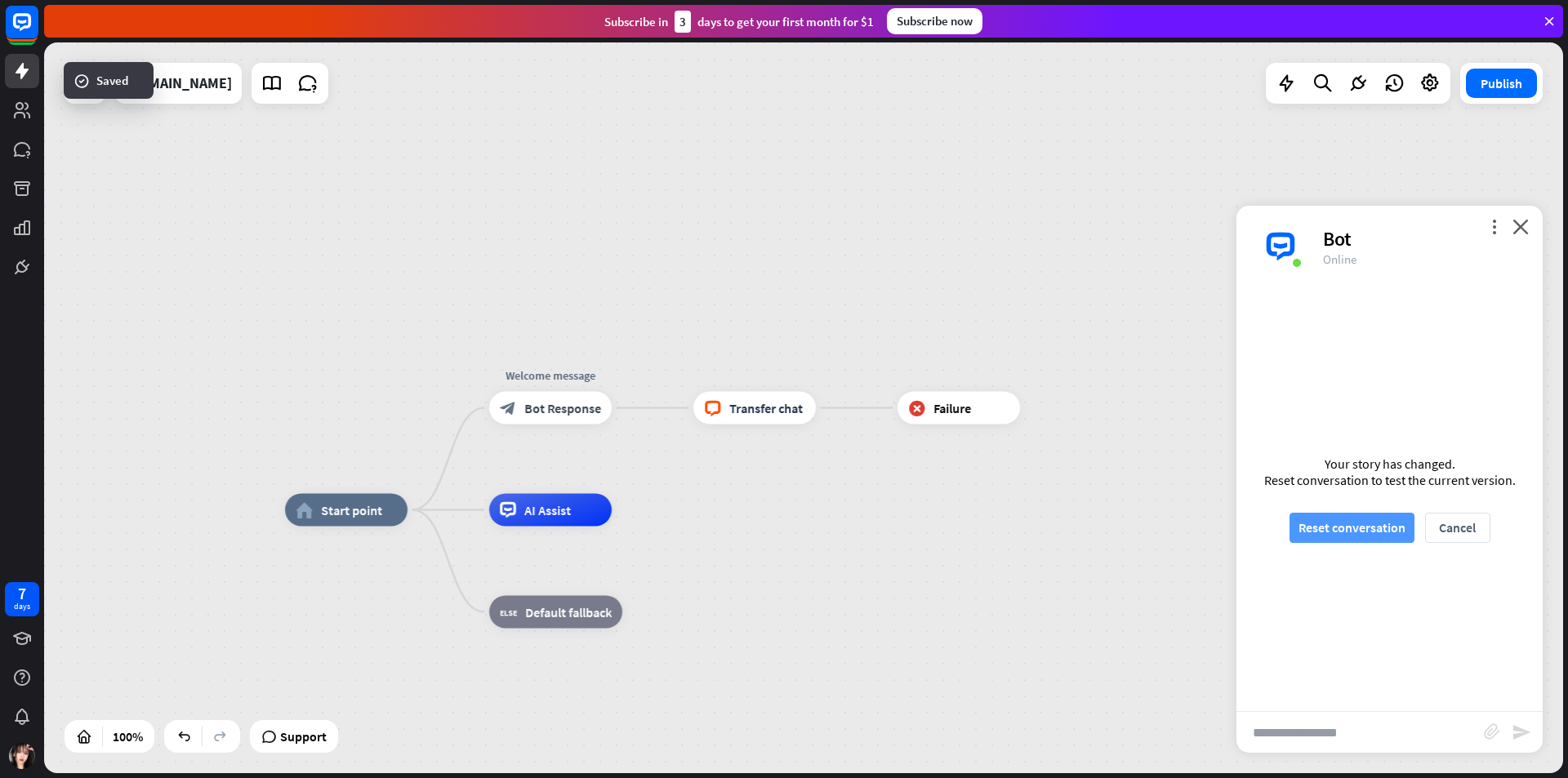
click at [982, 446] on button "Reset conversation" at bounding box center [1351, 527] width 125 height 31
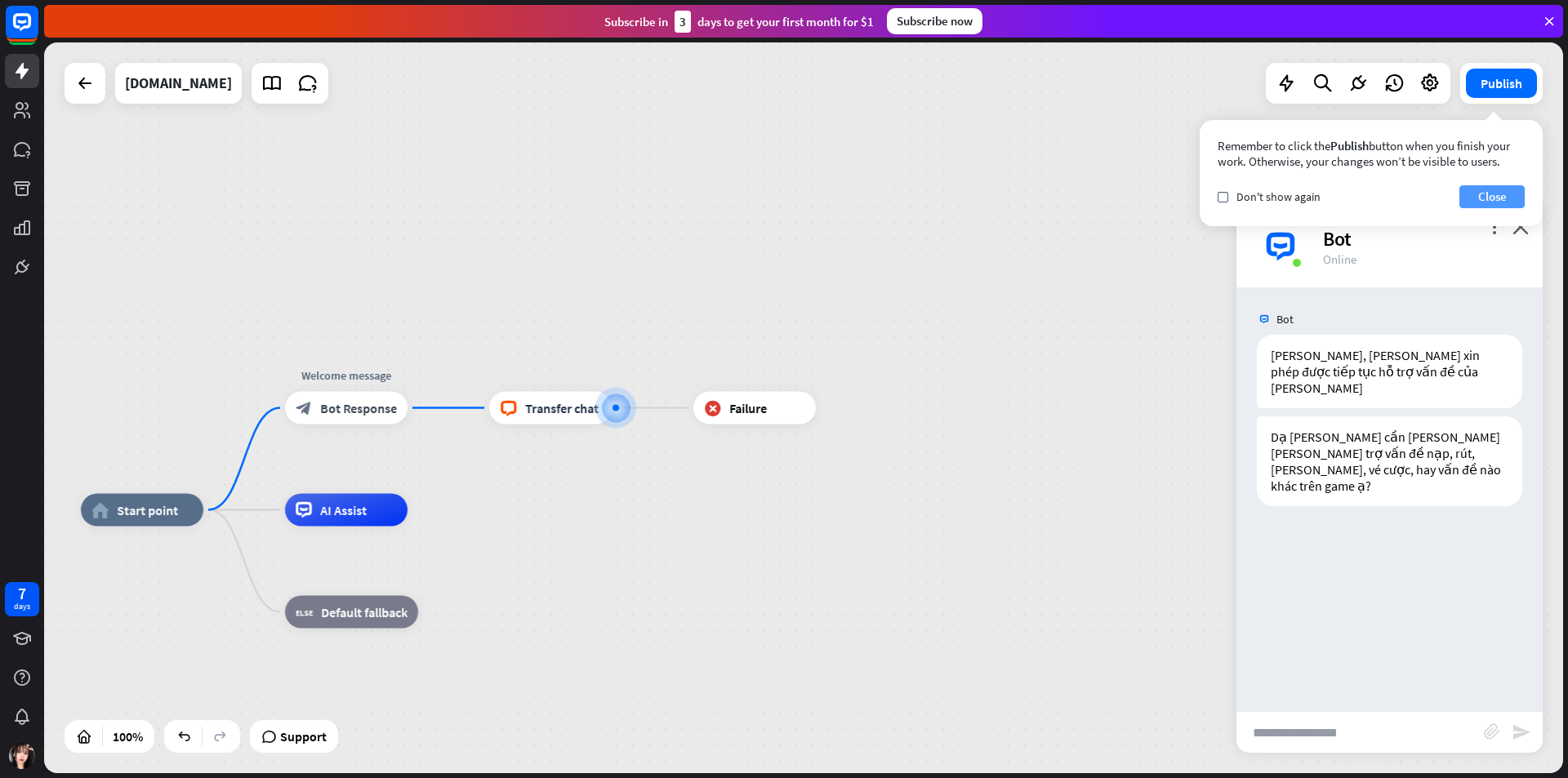
click at [982, 189] on button "Close" at bounding box center [1491, 196] width 65 height 23
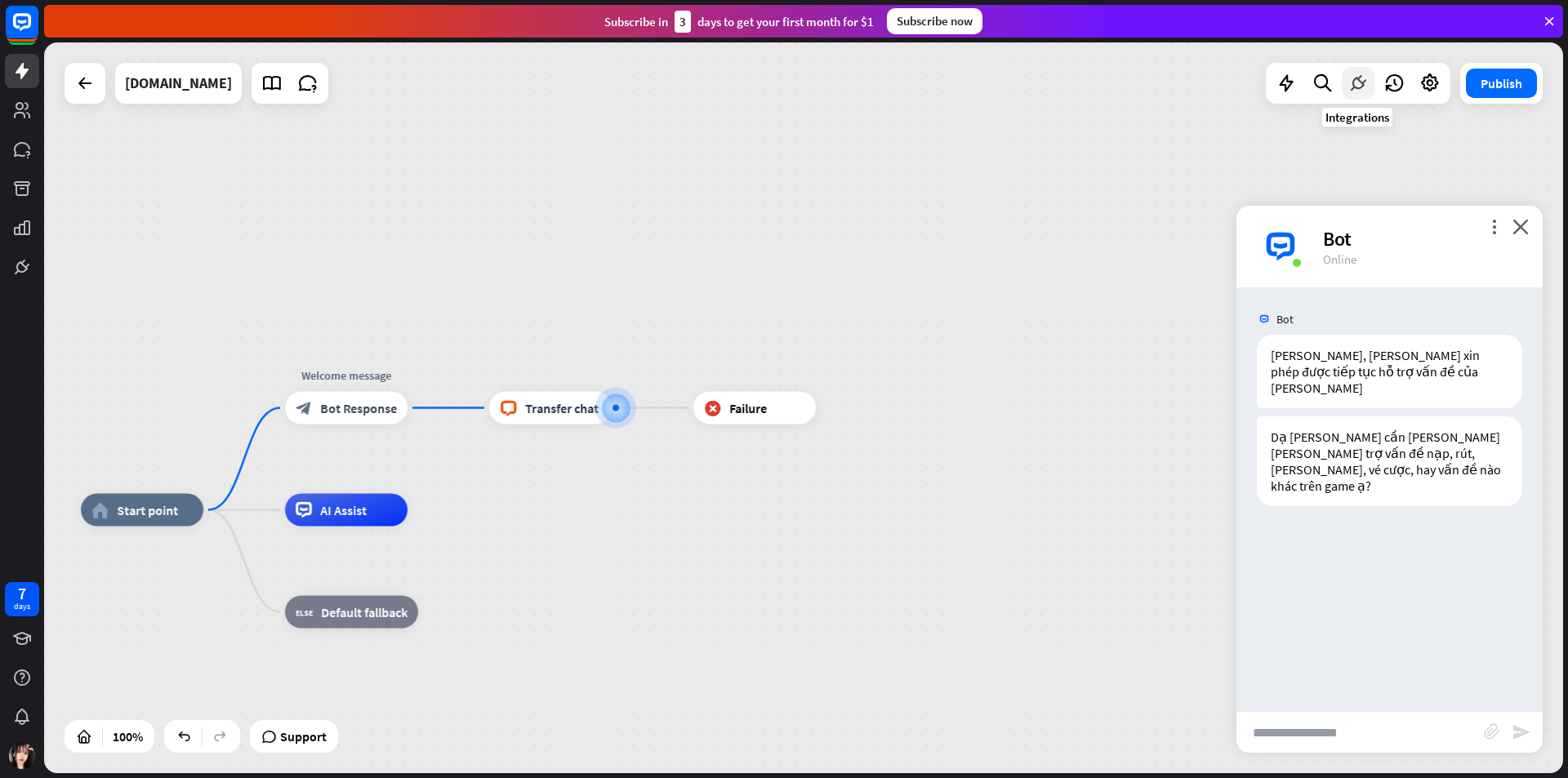
click at [982, 83] on icon at bounding box center [1358, 83] width 21 height 21
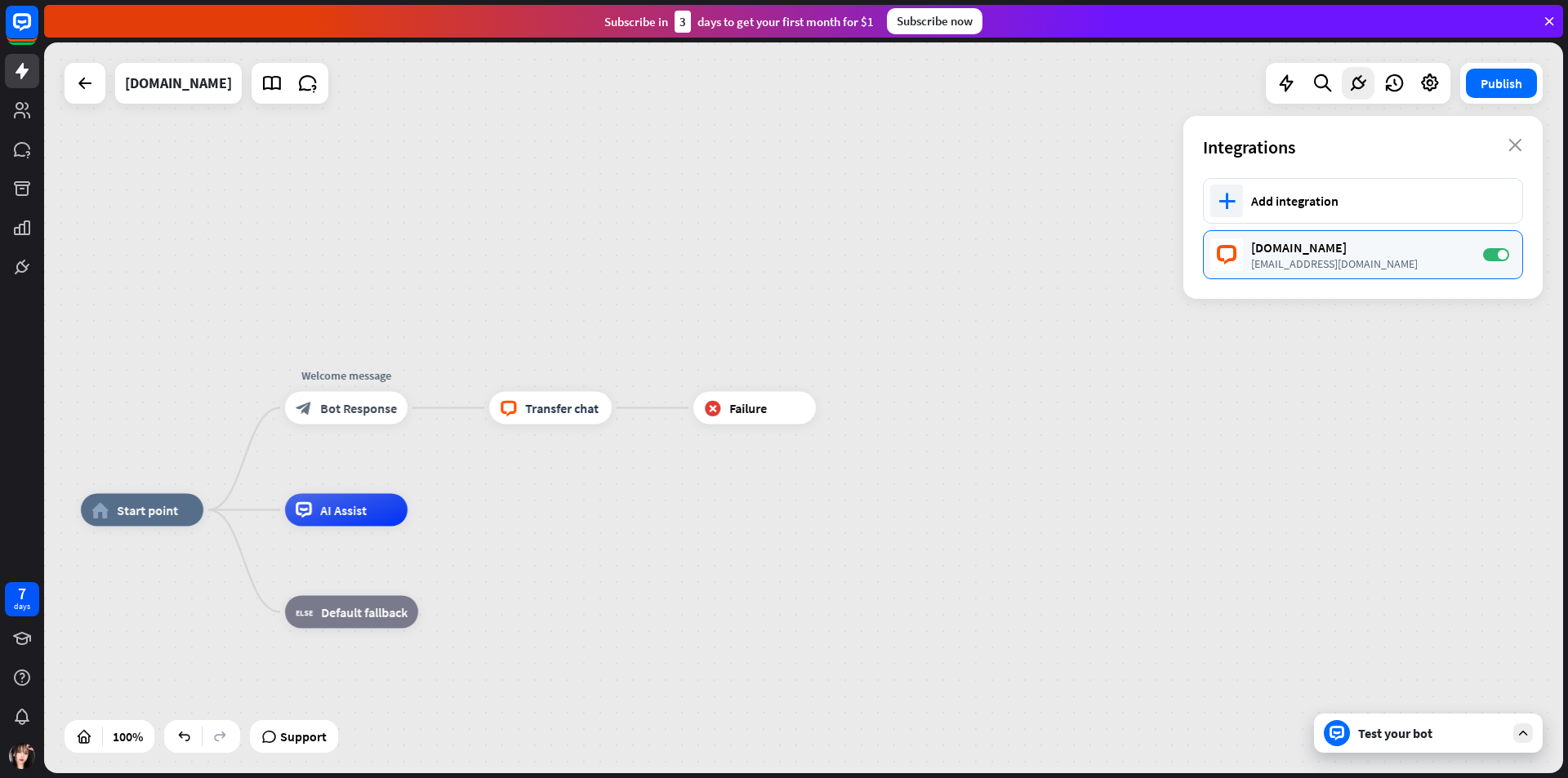
click at [982, 243] on div "[DOMAIN_NAME]" at bounding box center [1358, 247] width 216 height 17
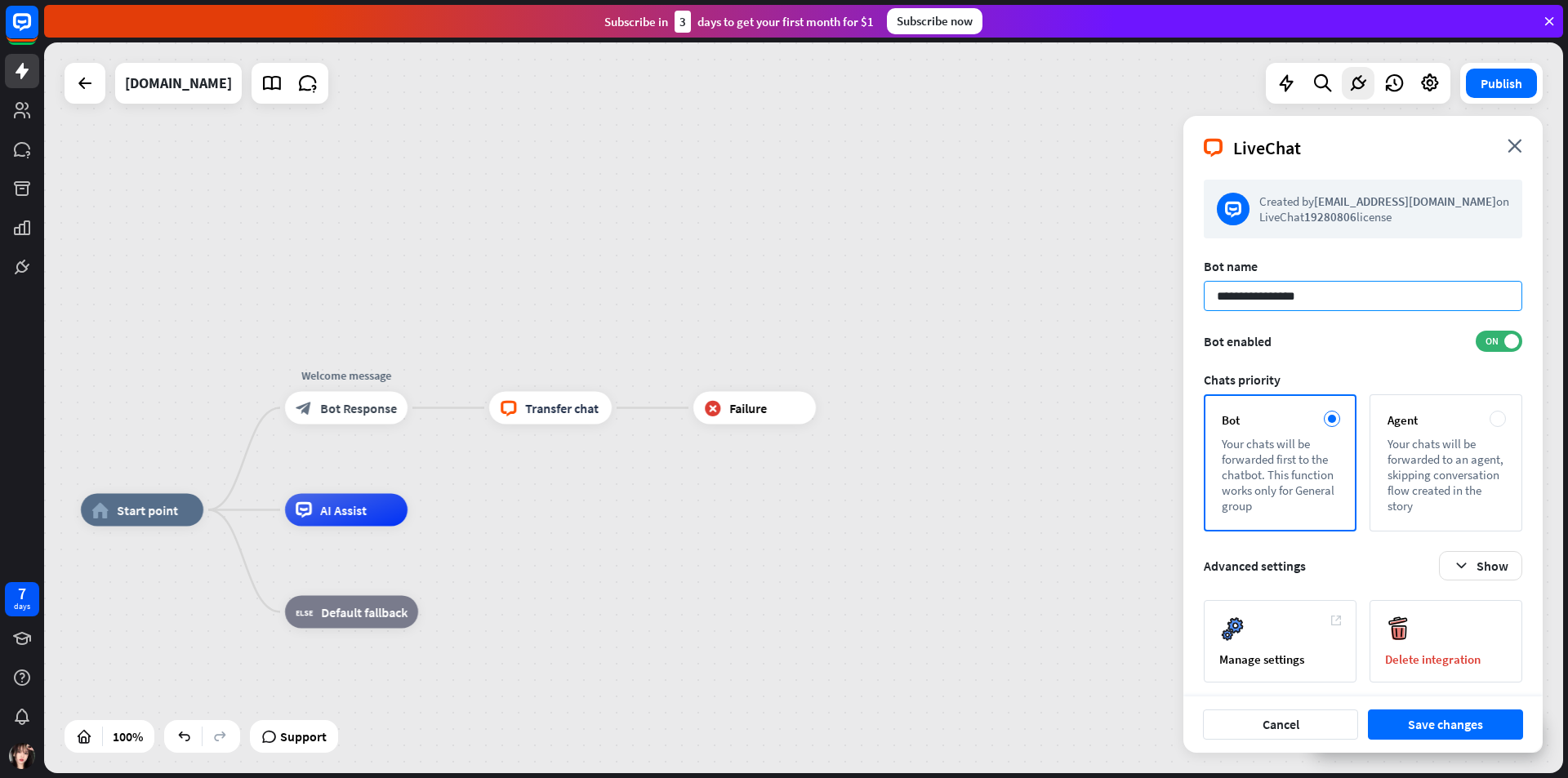
drag, startPoint x: 1345, startPoint y: 295, endPoint x: 1182, endPoint y: 293, distance: 163.0
click at [982, 297] on input "**********" at bounding box center [1363, 296] width 319 height 31
type input "*"
type input "*********"
click at [982, 446] on button "Save changes" at bounding box center [1446, 725] width 155 height 31
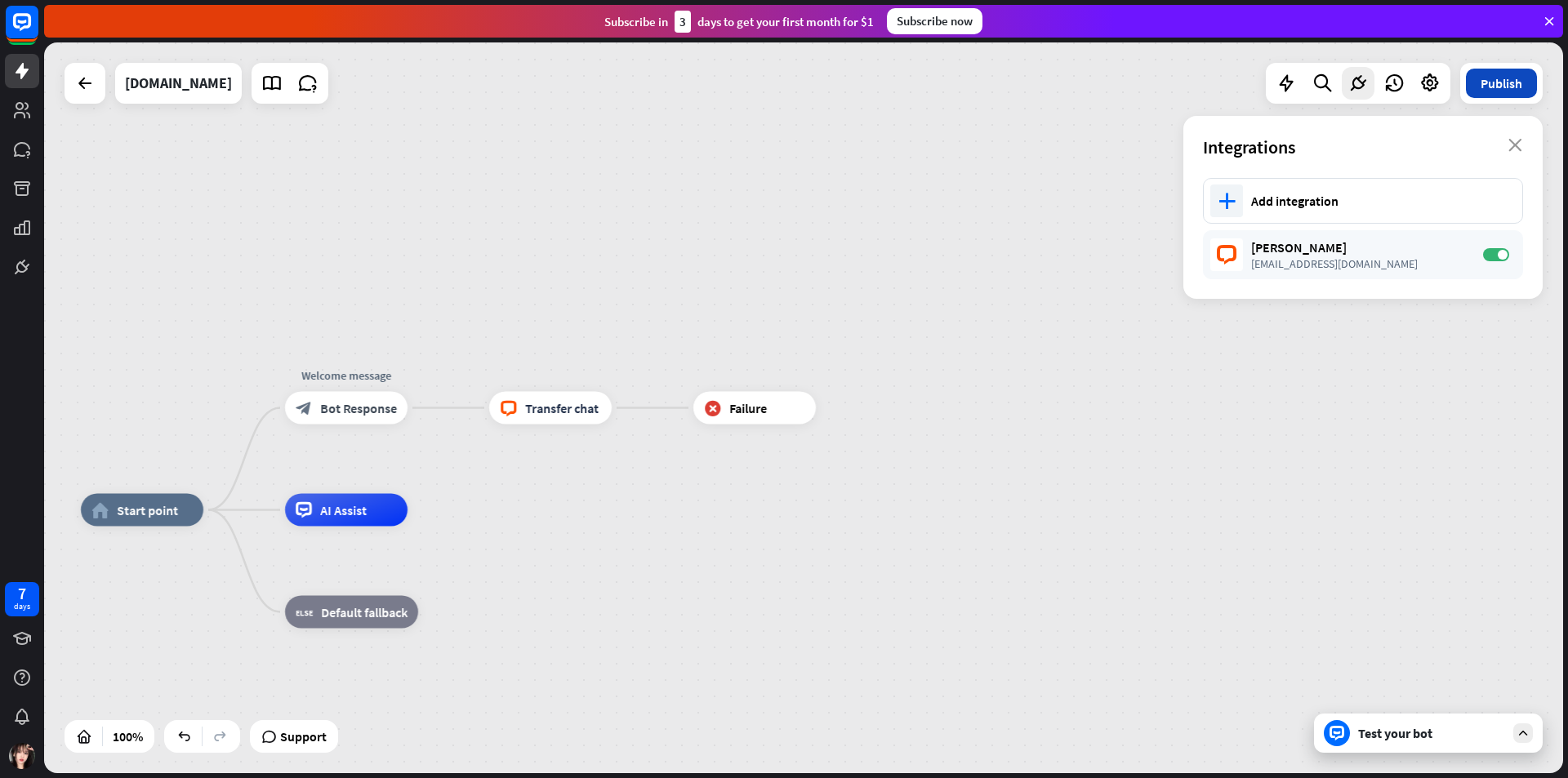
drag, startPoint x: 1750, startPoint y: 103, endPoint x: 1484, endPoint y: 79, distance: 267.1
click at [982, 79] on button "Publish" at bounding box center [1501, 84] width 71 height 30
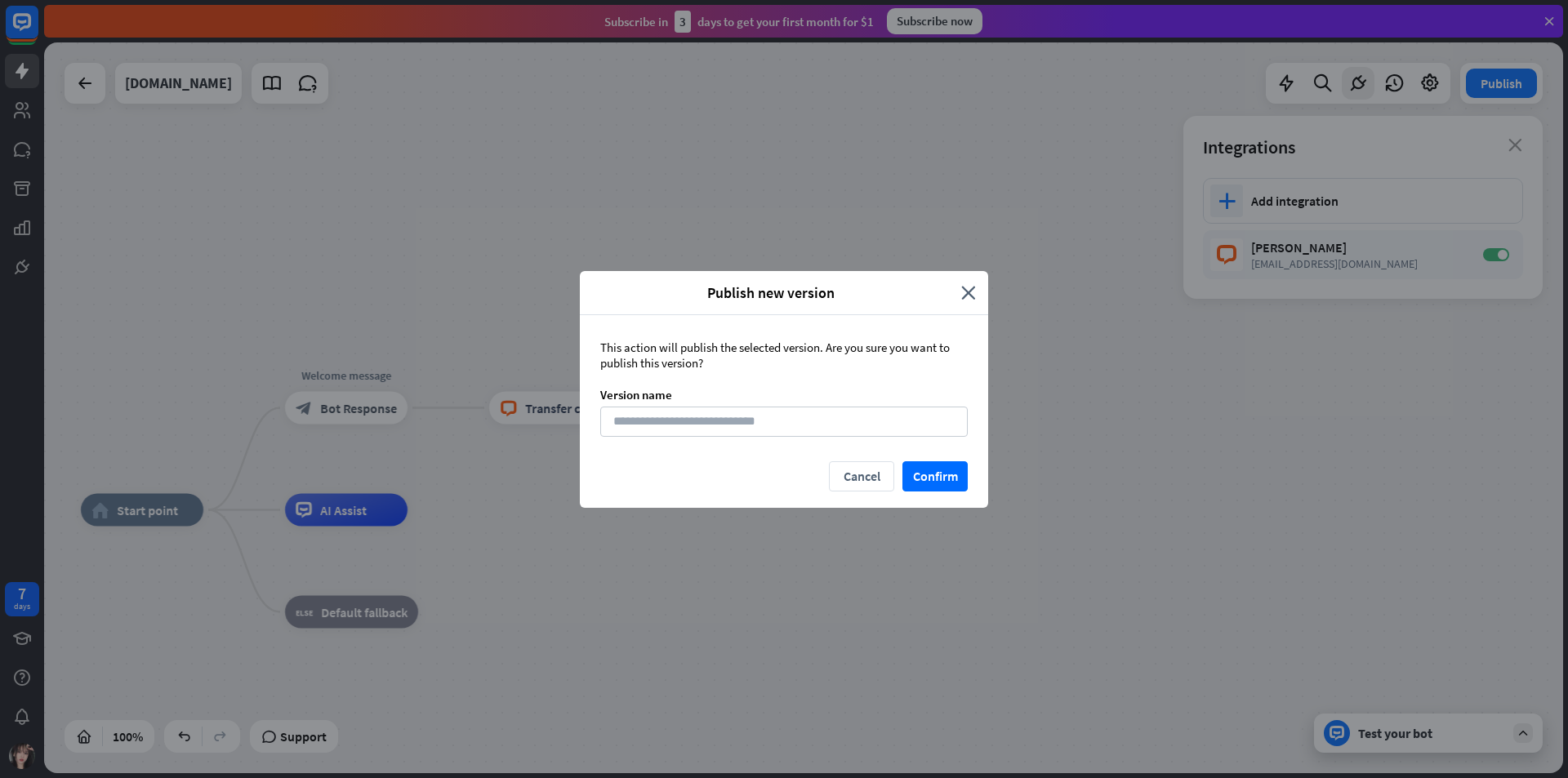
drag, startPoint x: 831, startPoint y: 445, endPoint x: 840, endPoint y: 442, distance: 9.5
click at [833, 442] on div "This action will publish the selected version. Are you sure you want to publish…" at bounding box center [784, 388] width 409 height 146
click at [863, 423] on input at bounding box center [783, 422] width 368 height 31
type input "*********"
click at [921, 446] on button "Confirm" at bounding box center [935, 476] width 65 height 31
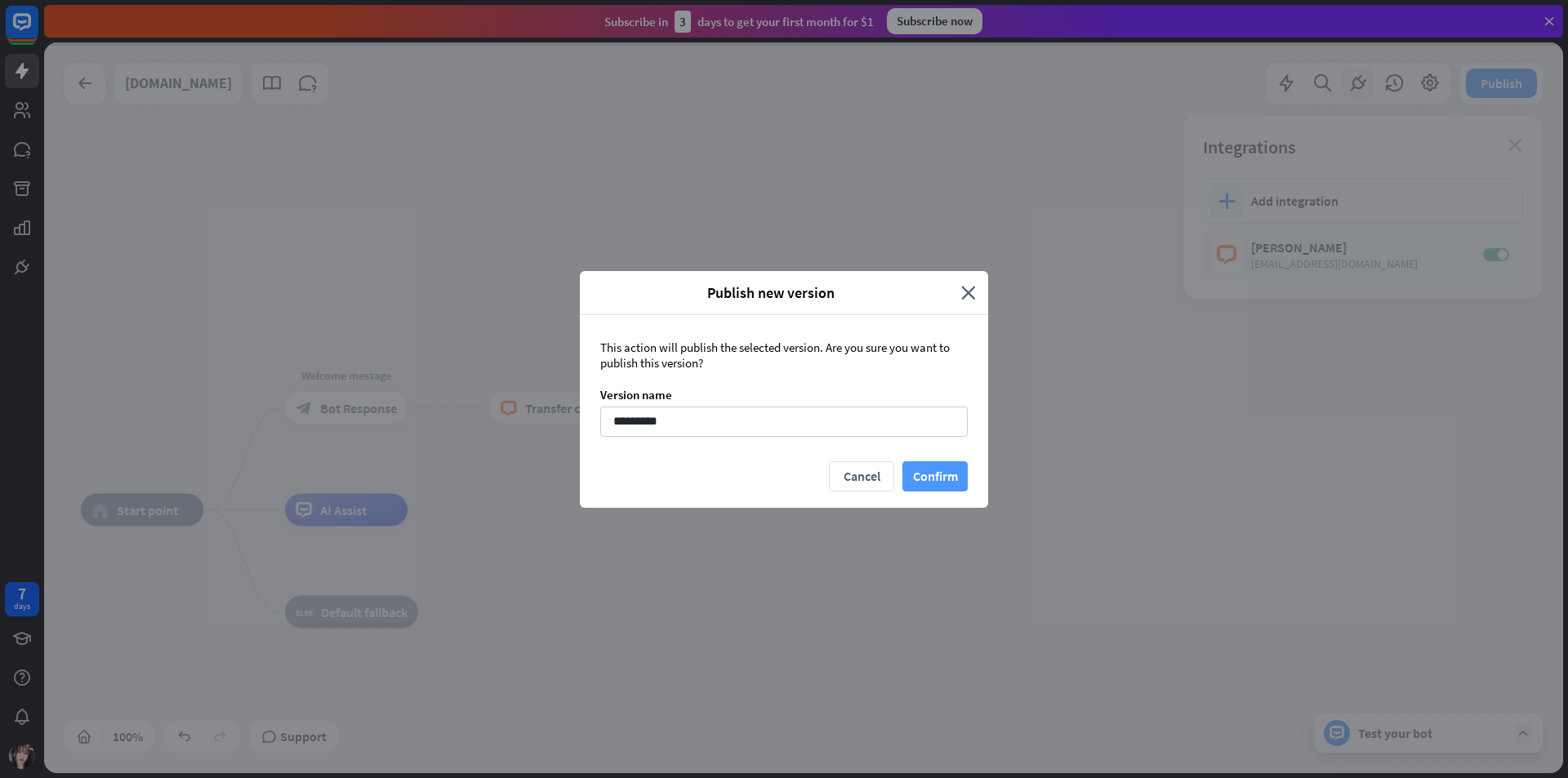
click at [929, 446] on button "Confirm" at bounding box center [935, 476] width 65 height 31
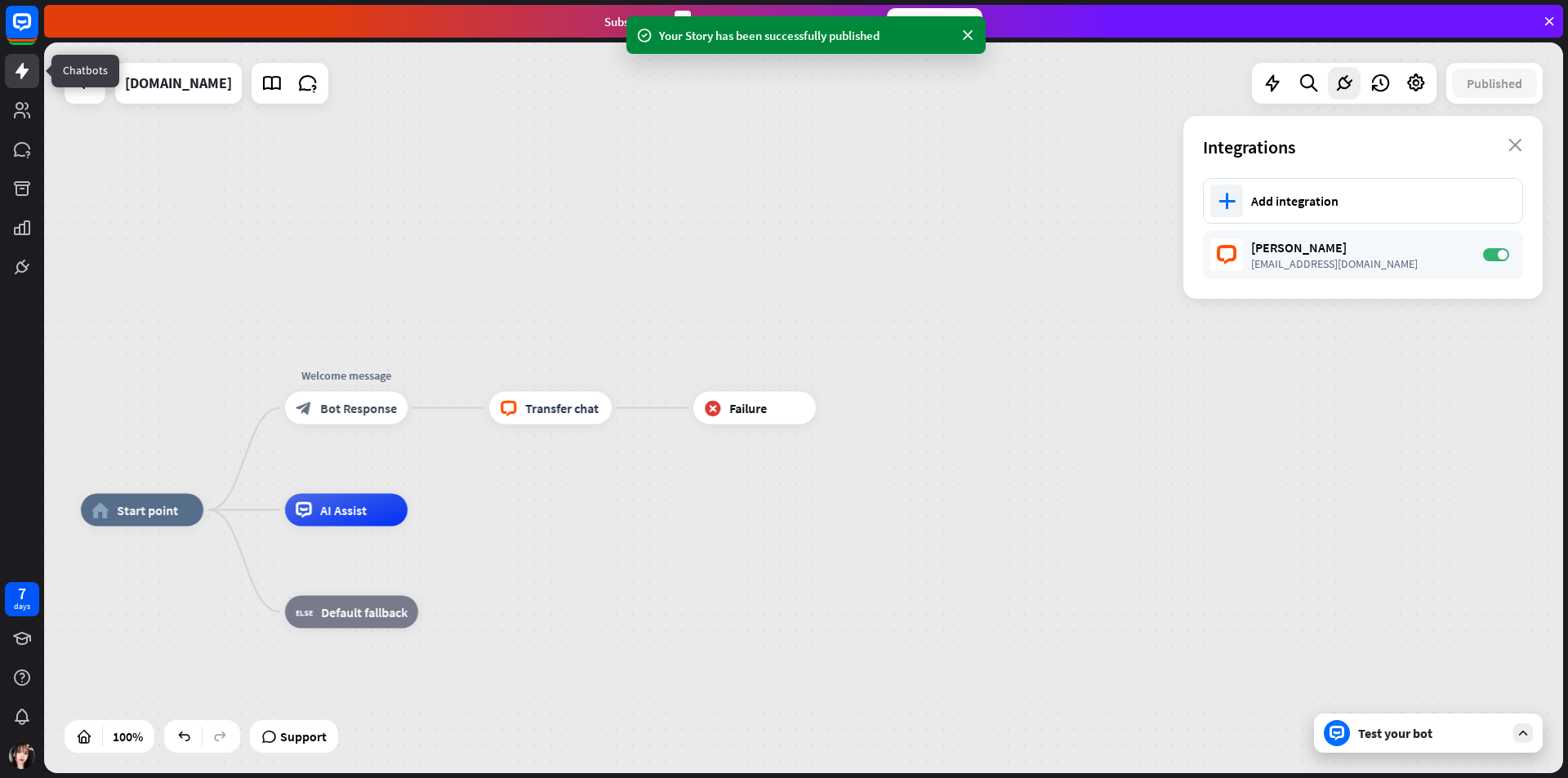
drag, startPoint x: 17, startPoint y: 77, endPoint x: 40, endPoint y: 75, distance: 23.1
click at [17, 78] on icon at bounding box center [22, 71] width 19 height 19
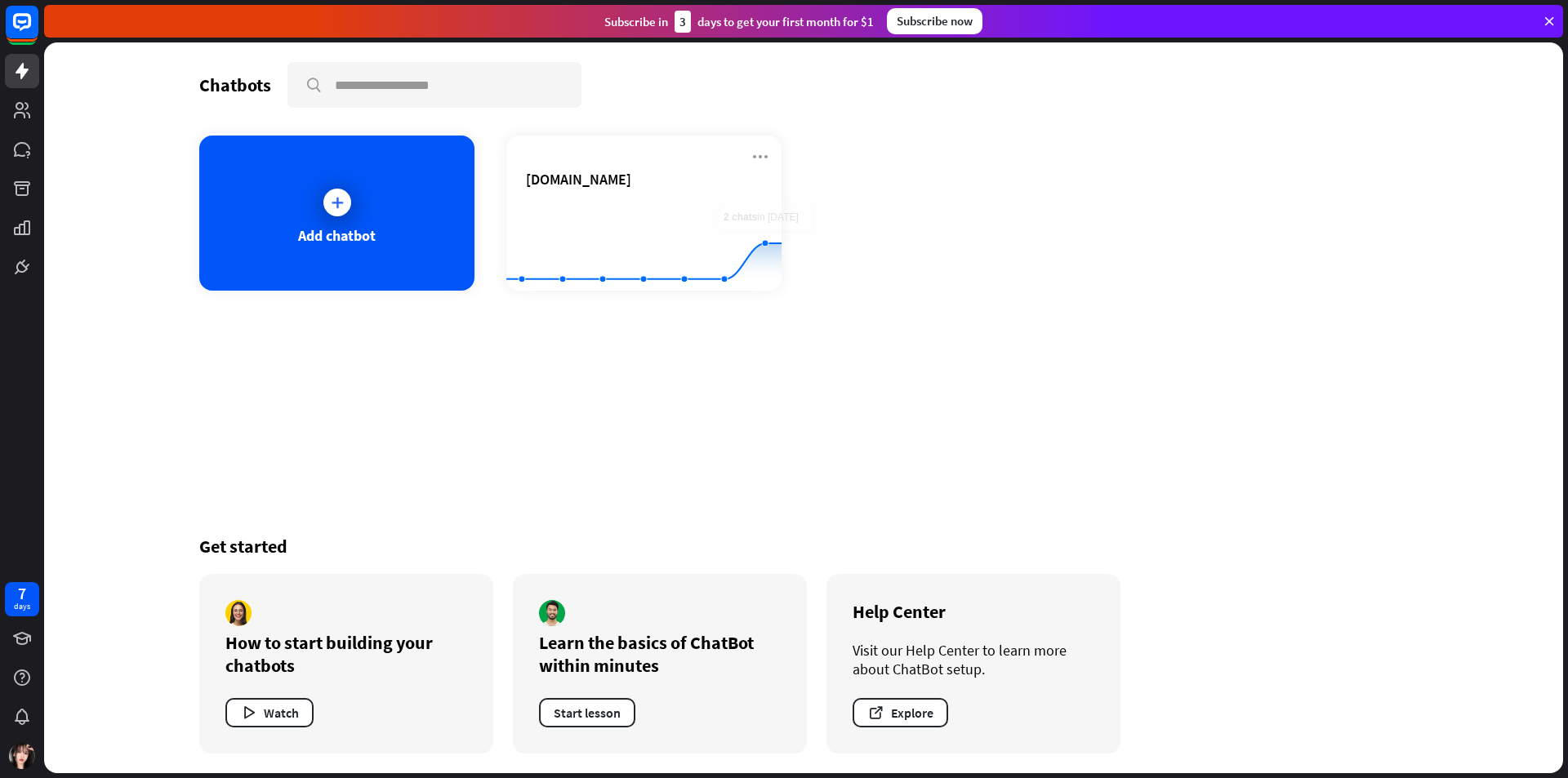
drag, startPoint x: 759, startPoint y: 155, endPoint x: 787, endPoint y: 304, distance: 151.6
click at [760, 156] on icon at bounding box center [760, 156] width 19 height 19
drag, startPoint x: 766, startPoint y: 224, endPoint x: 785, endPoint y: 198, distance: 32.2
click at [786, 198] on div "Rename Duplicate Copy story ID Delete chatbot" at bounding box center [768, 238] width 117 height 124
click at [785, 196] on div "Add chatbot [DOMAIN_NAME] Created with Highcharts 10.1.0 0 2 4" at bounding box center [803, 213] width 1208 height 155
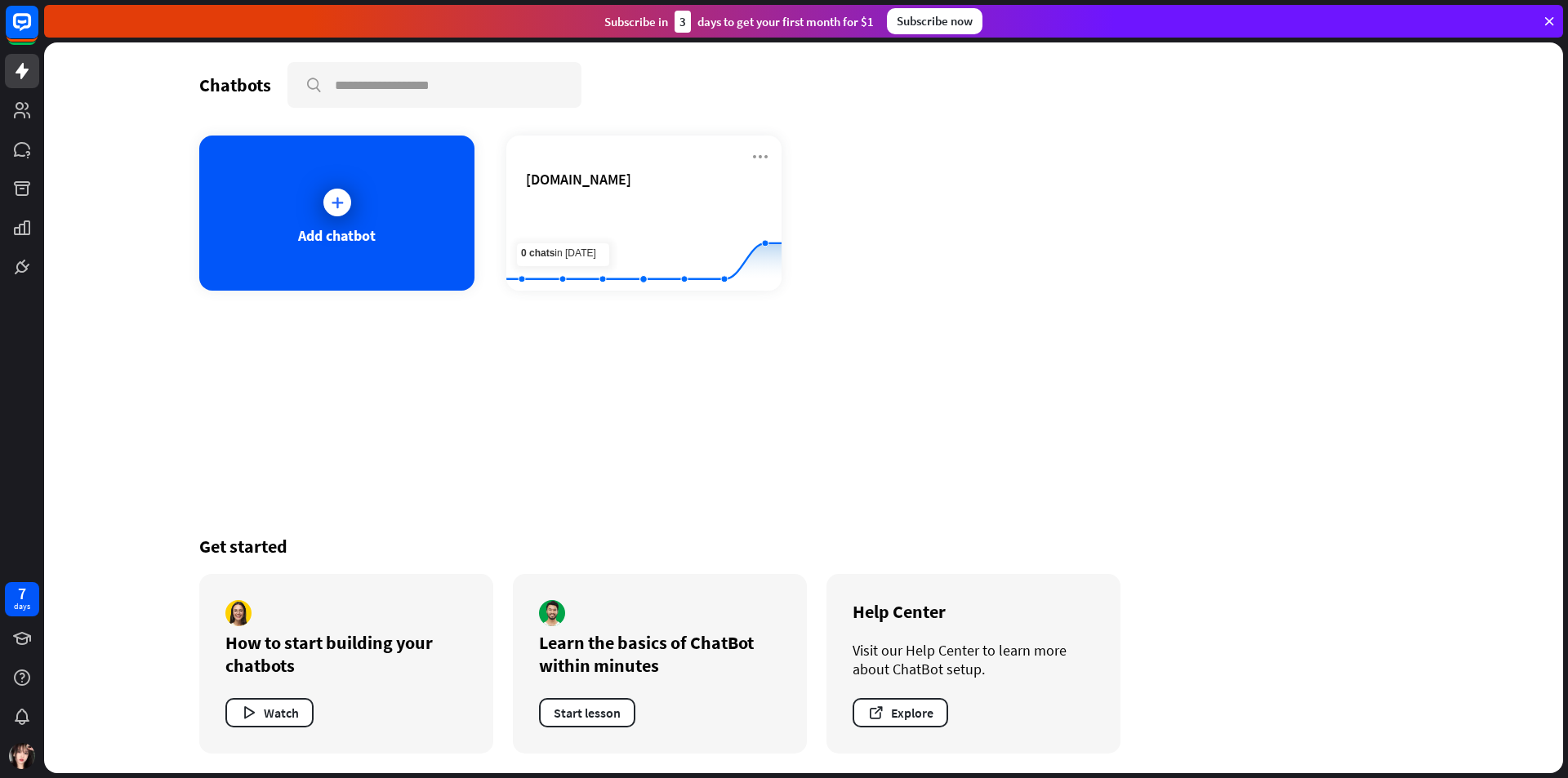
click at [785, 446] on div "Chatbots search Add chatbot [DOMAIN_NAME] Created with Highcharts 10.1.0 0 2 4 …" at bounding box center [803, 408] width 1306 height 731
